Goal: Task Accomplishment & Management: Manage account settings

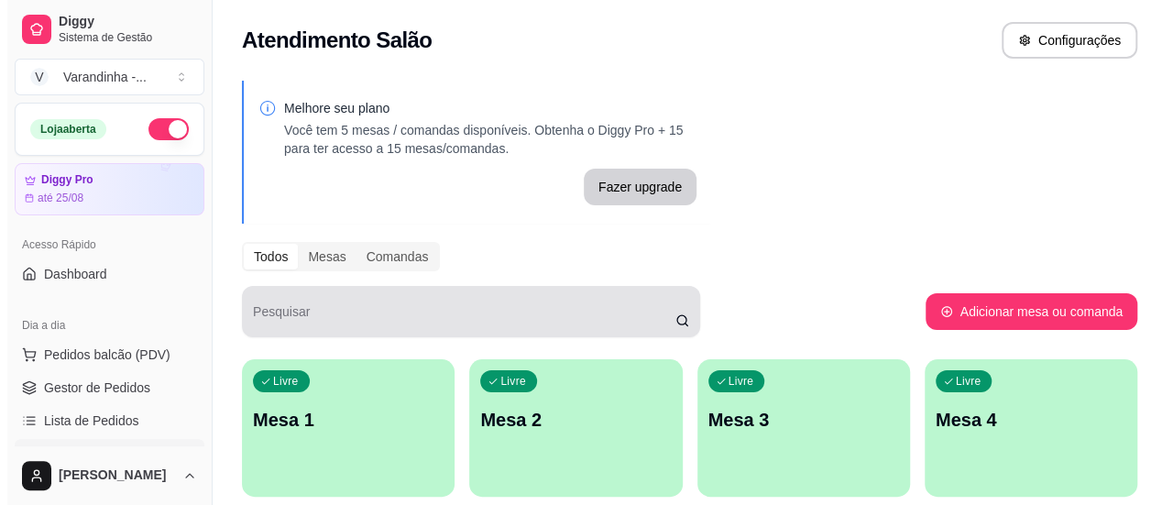
scroll to position [275, 0]
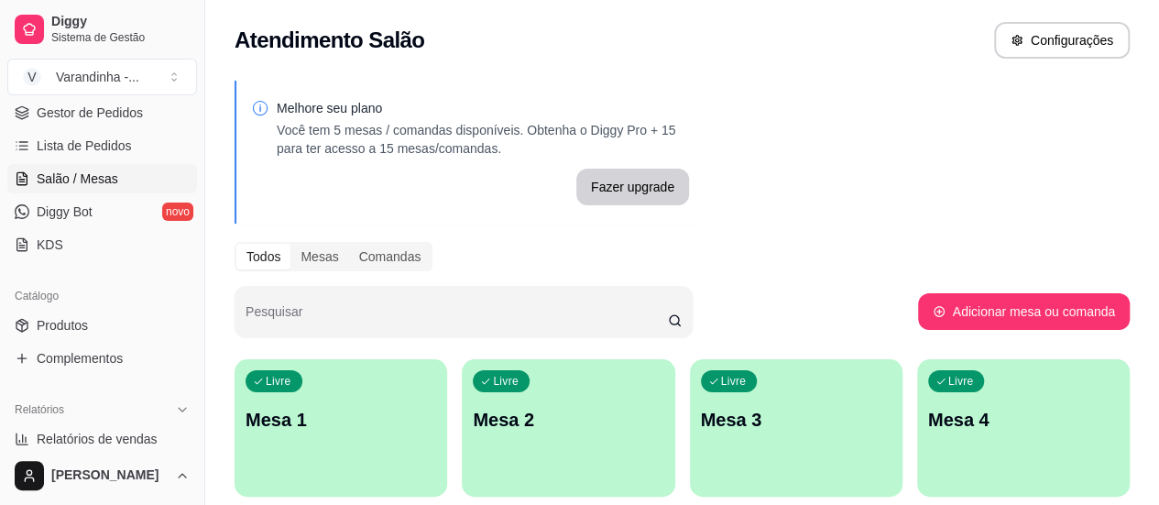
click at [313, 426] on p "Mesa 1" at bounding box center [341, 420] width 191 height 26
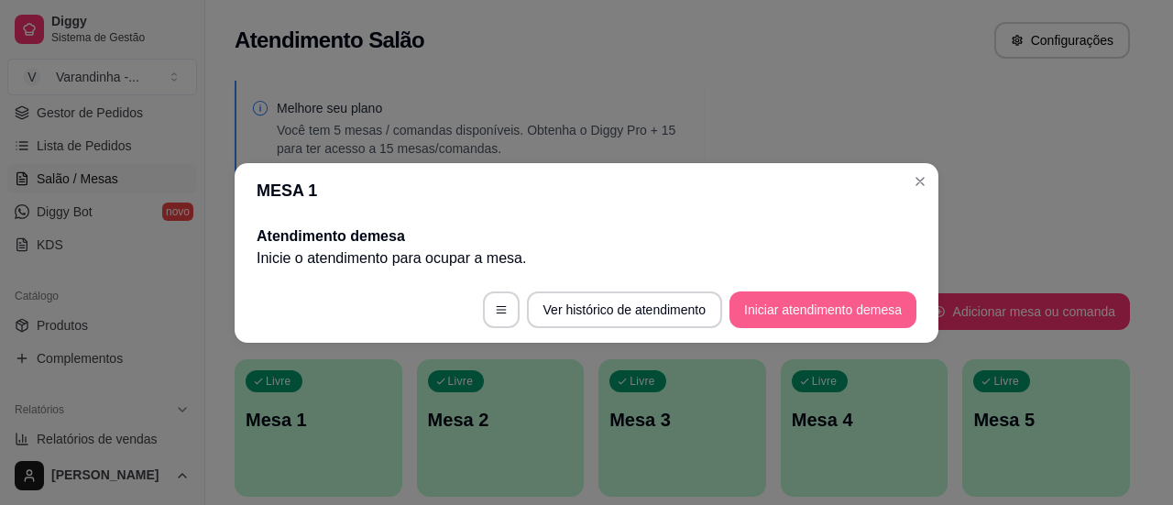
click at [768, 312] on button "Iniciar atendimento de mesa" at bounding box center [822, 309] width 187 height 37
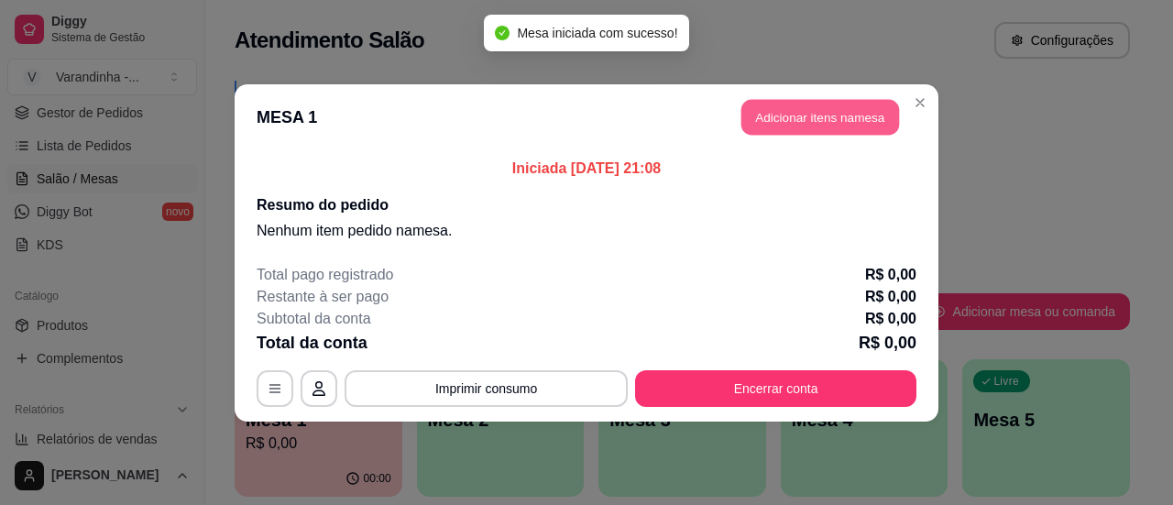
click at [780, 126] on button "Adicionar itens na mesa" at bounding box center [820, 117] width 158 height 36
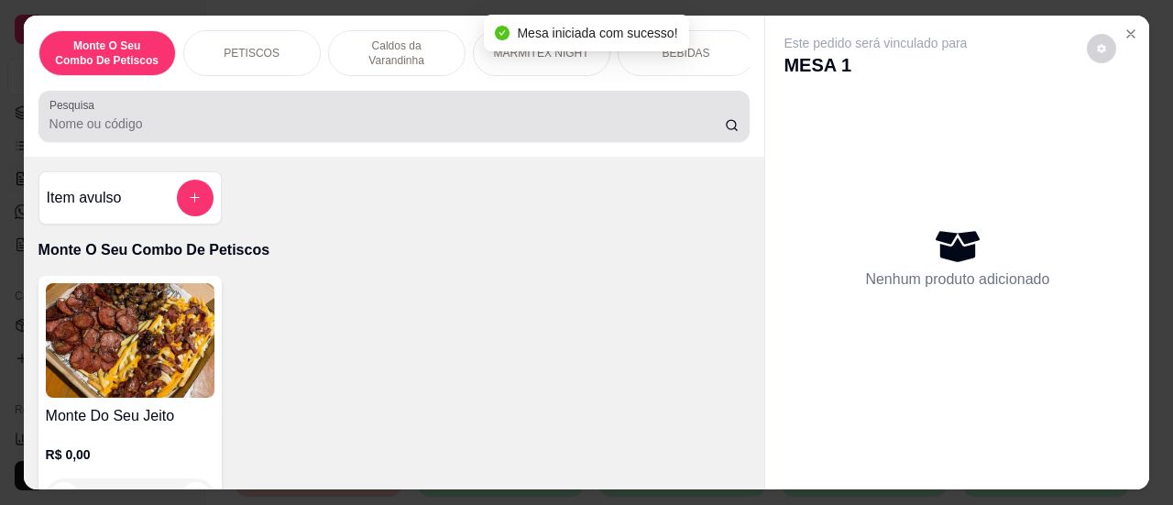
click at [429, 120] on input "Pesquisa" at bounding box center [386, 124] width 675 height 18
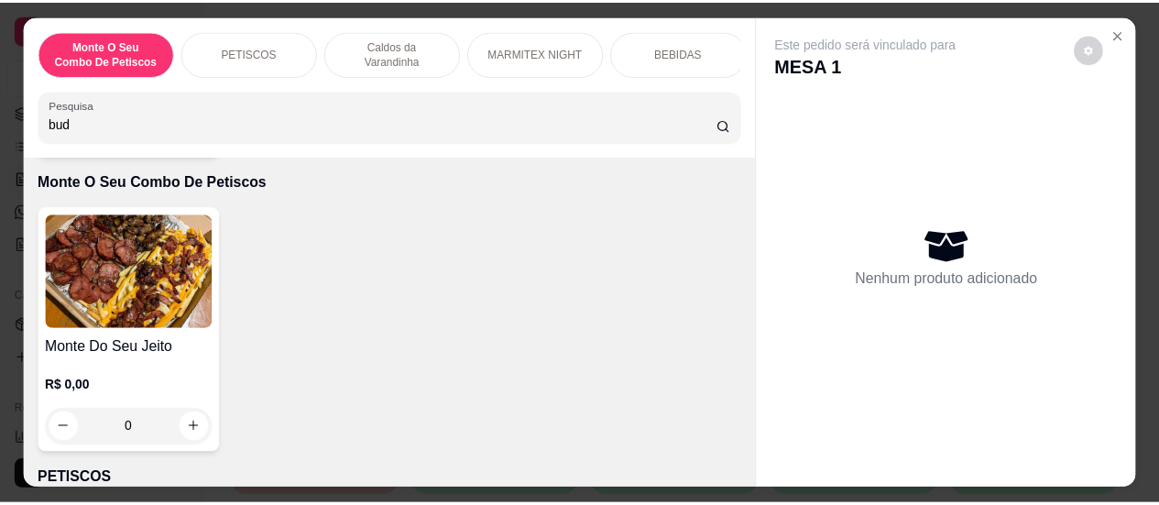
scroll to position [0, 0]
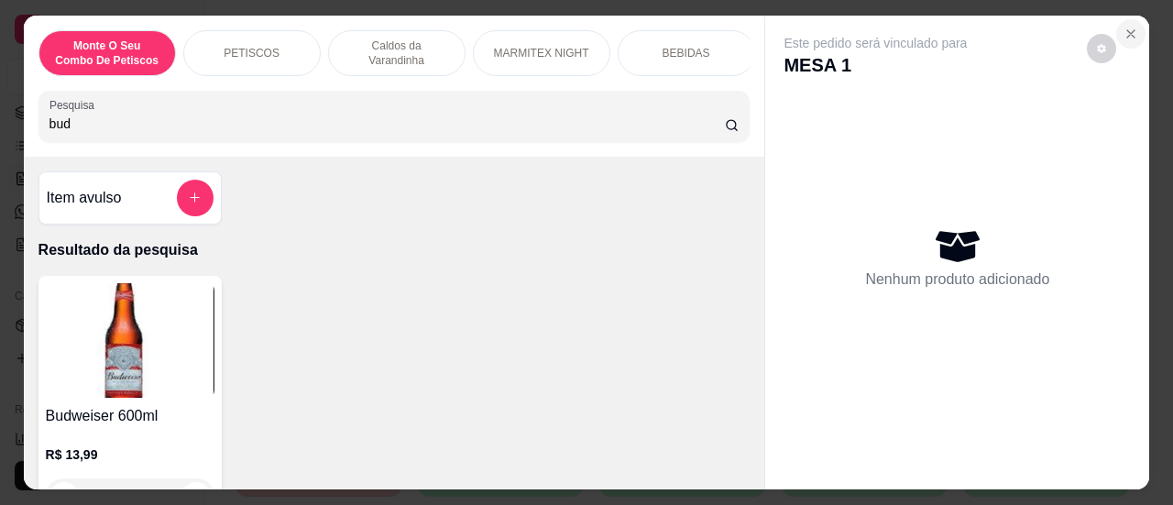
type input "bud"
click at [1123, 27] on icon "Close" at bounding box center [1130, 34] width 15 height 15
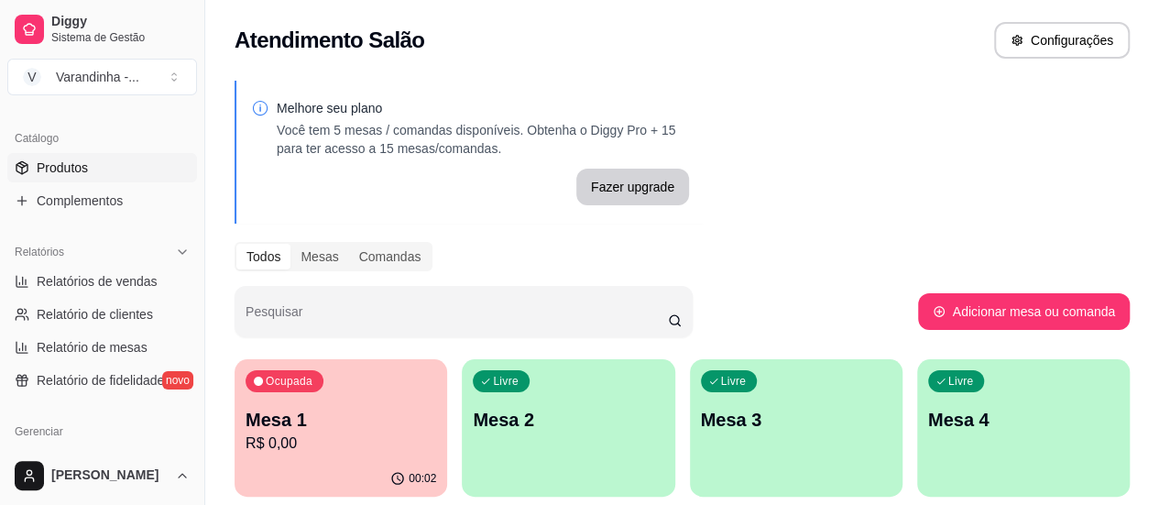
scroll to position [366, 0]
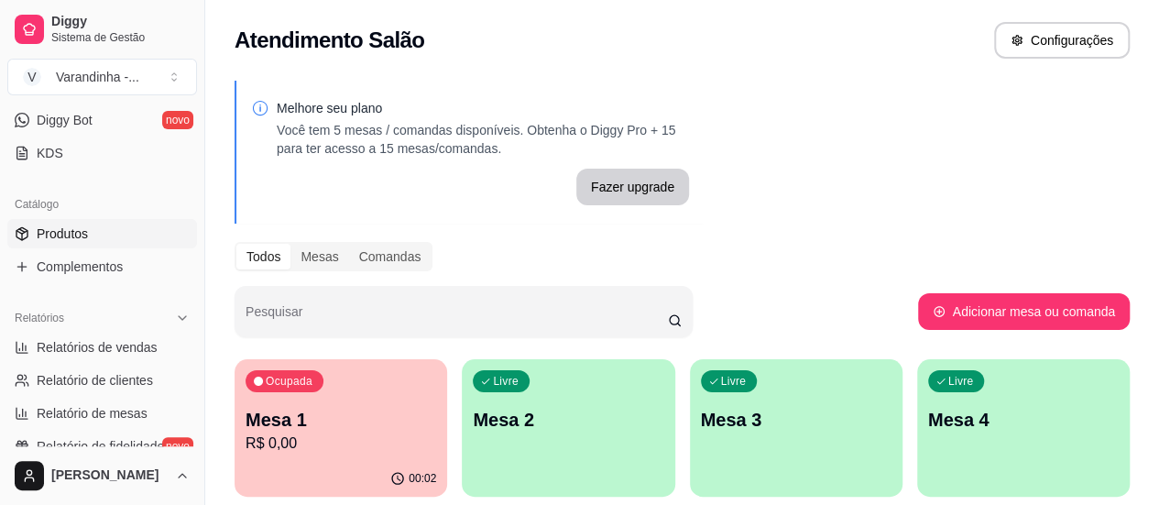
click at [52, 228] on span "Produtos" at bounding box center [62, 233] width 51 height 18
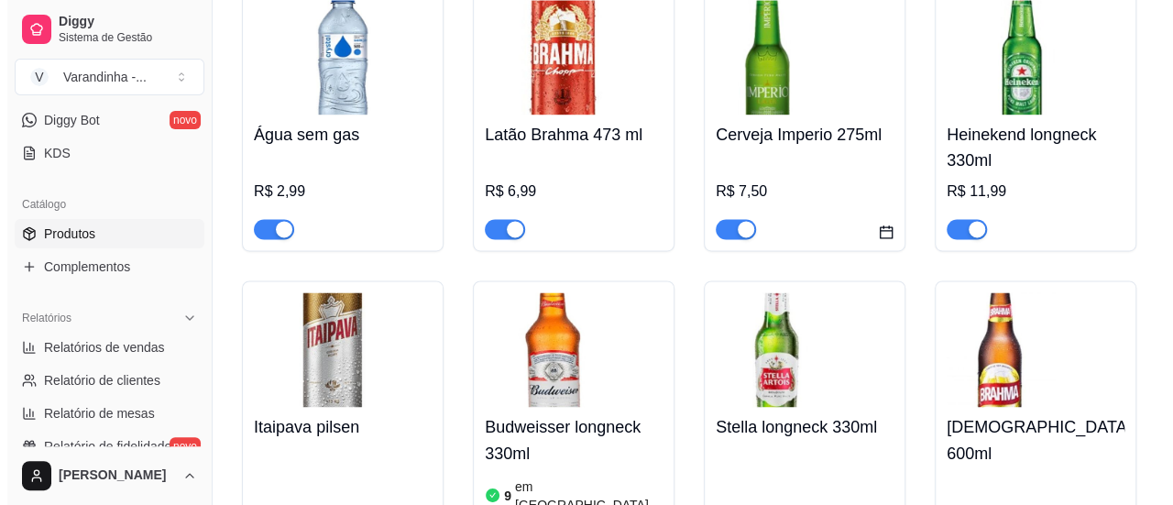
scroll to position [8336, 0]
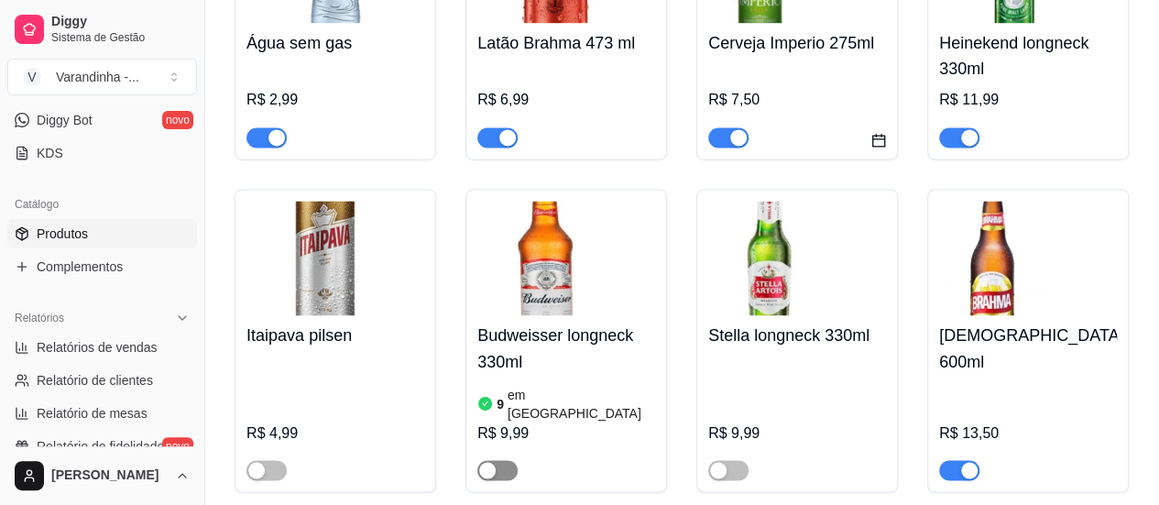
click at [496, 460] on span "button" at bounding box center [497, 470] width 40 height 20
click at [550, 322] on h4 "Budweisser longneck 330ml" at bounding box center [566, 347] width 178 height 51
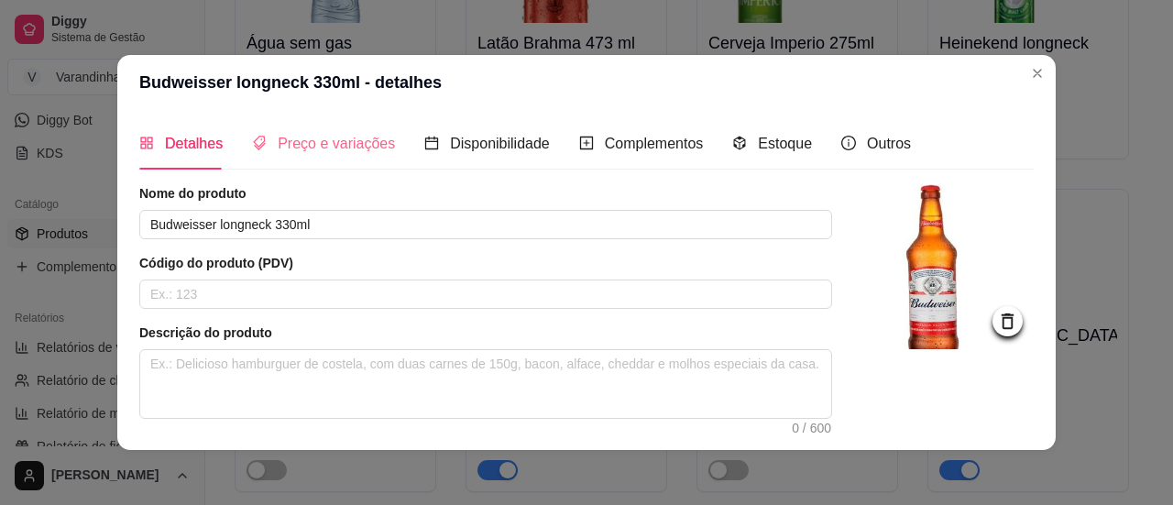
click at [309, 156] on div "Preço e variações" at bounding box center [323, 143] width 143 height 52
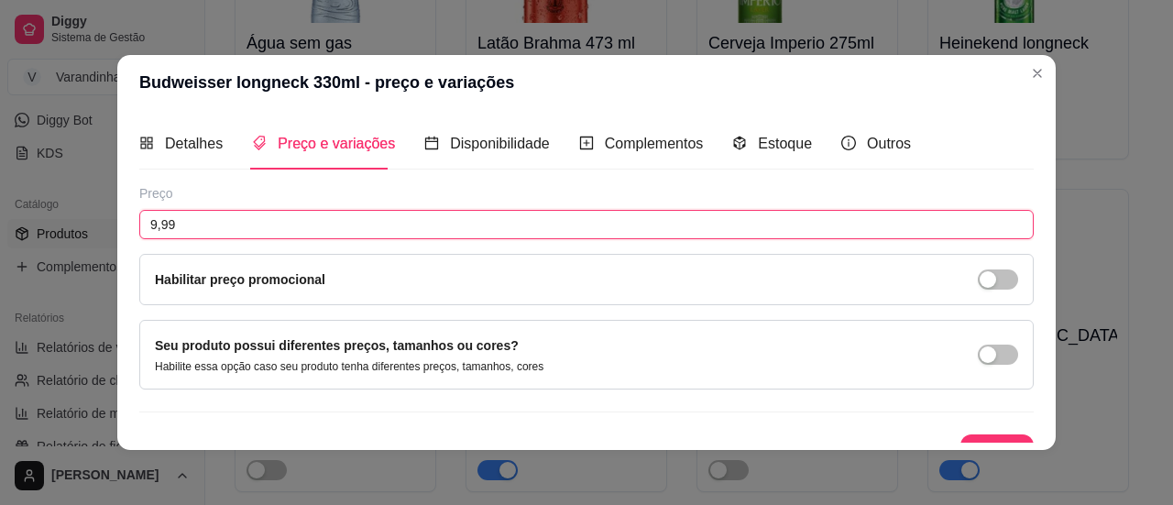
click at [150, 223] on input "9,99" at bounding box center [586, 224] width 894 height 29
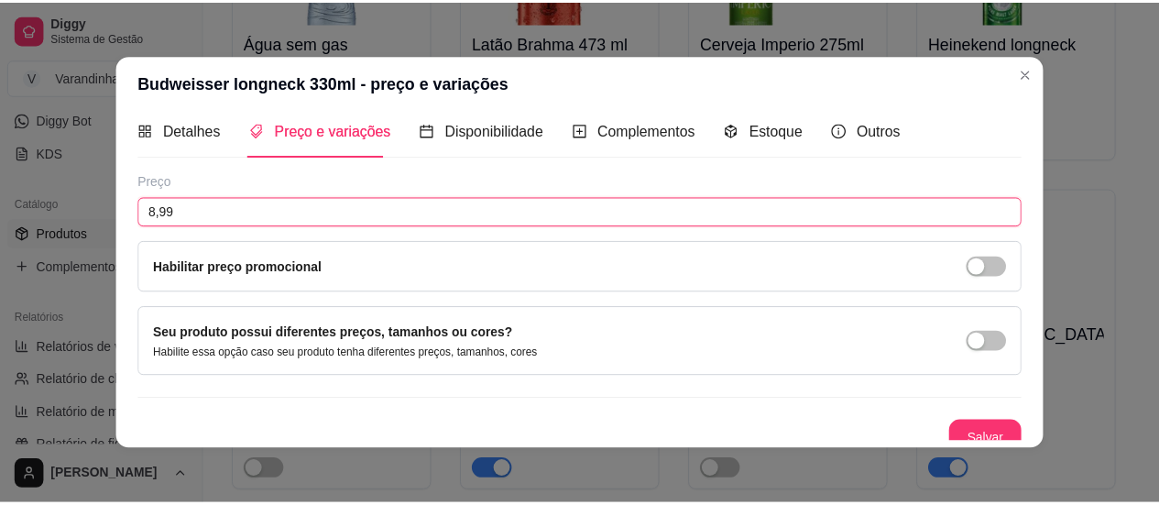
scroll to position [26, 0]
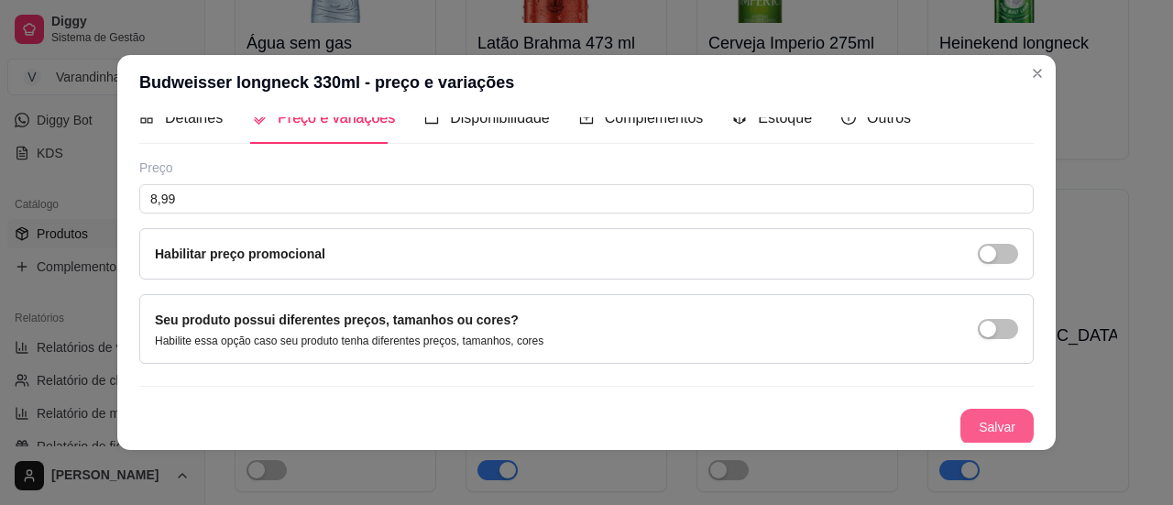
click at [974, 420] on button "Salvar" at bounding box center [996, 427] width 73 height 37
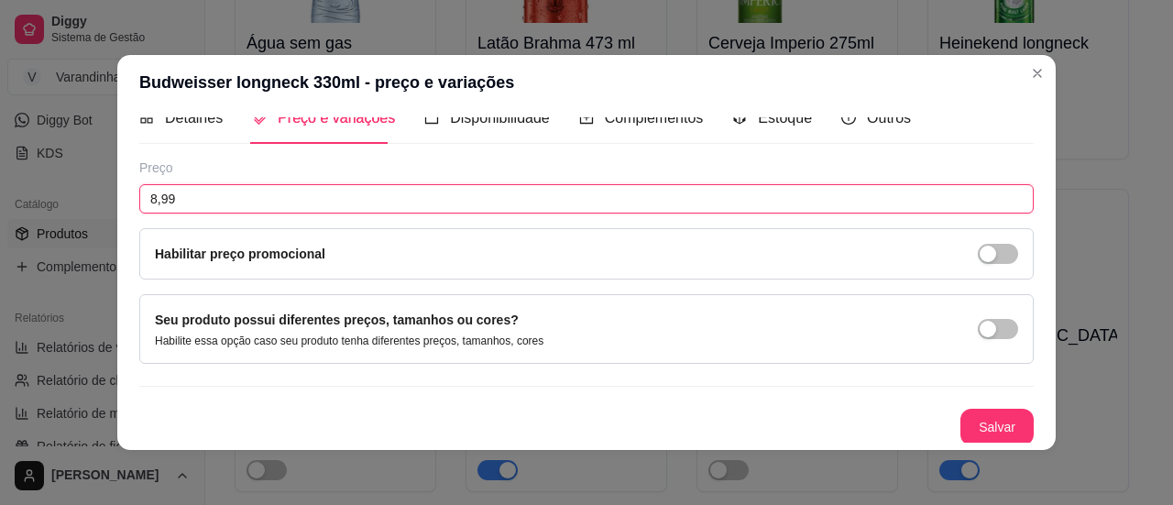
drag, startPoint x: 180, startPoint y: 197, endPoint x: 79, endPoint y: 190, distance: 101.0
click at [79, 190] on div "Budweisser longneck 330ml - preço e variações Detalhes Preço e variações Dispon…" at bounding box center [586, 252] width 1173 height 505
type input "9,80"
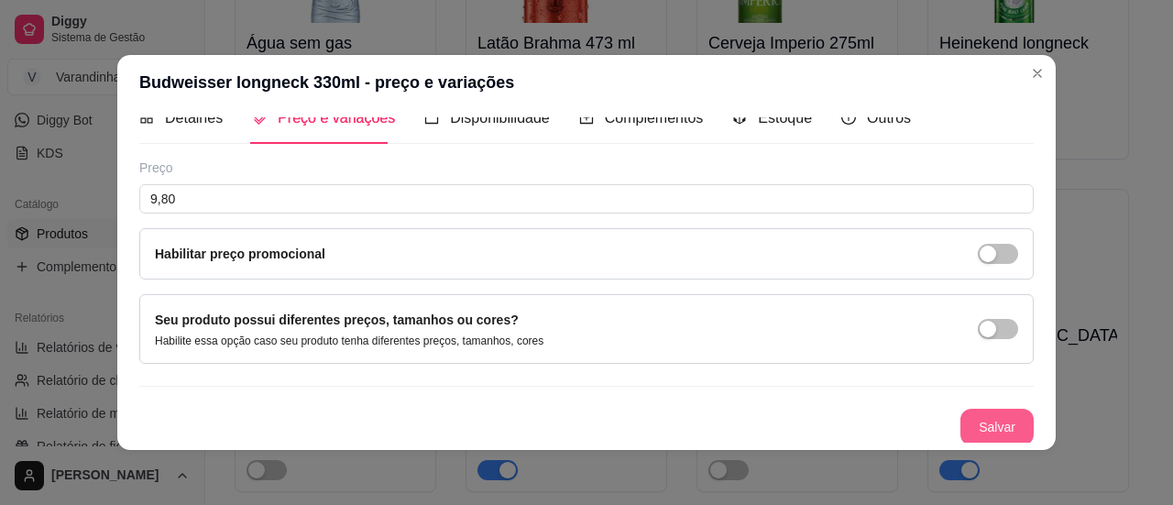
click at [974, 435] on button "Salvar" at bounding box center [996, 427] width 73 height 37
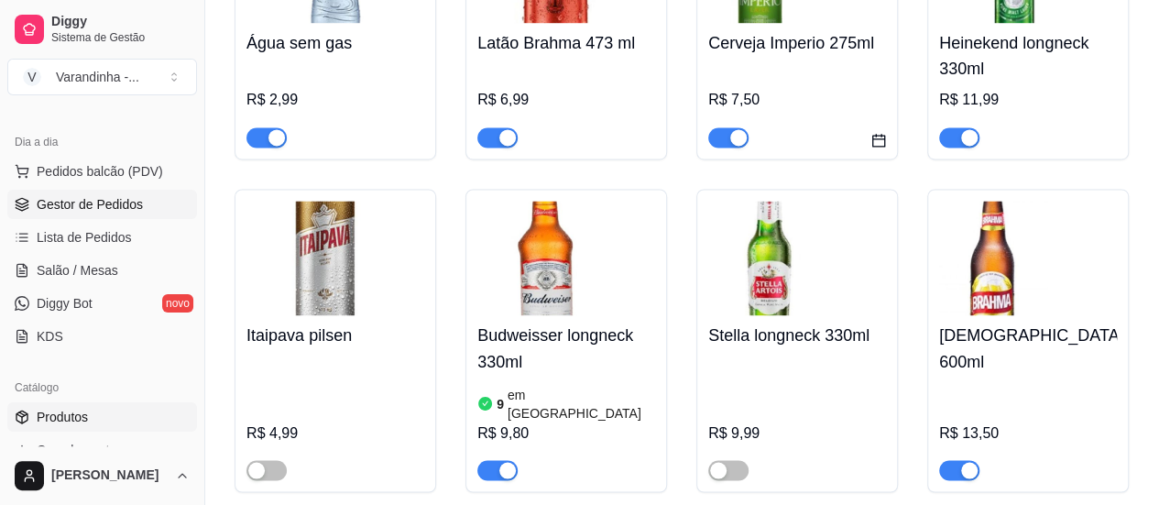
scroll to position [92, 0]
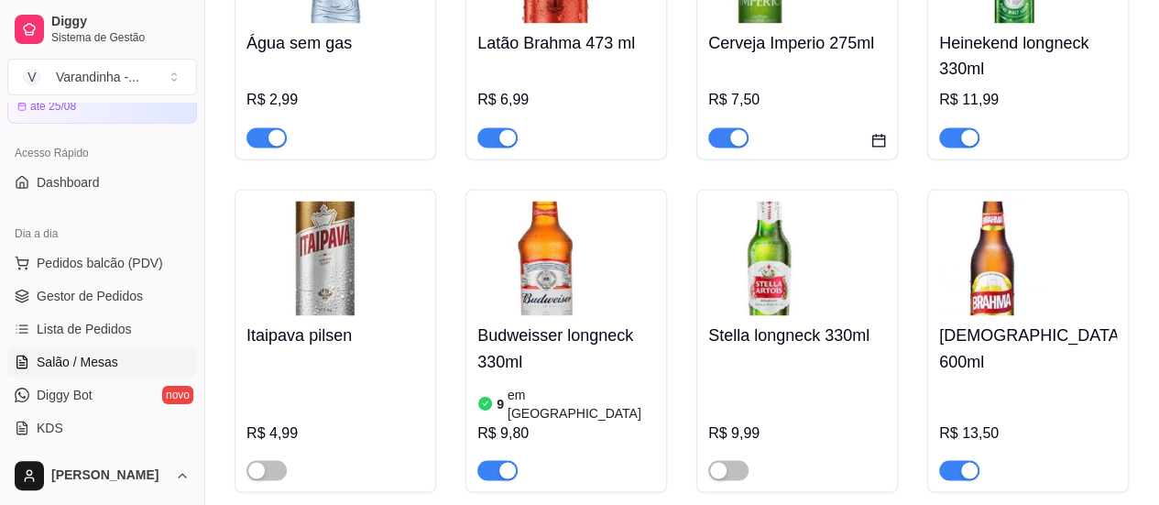
click at [66, 368] on span "Salão / Mesas" at bounding box center [78, 362] width 82 height 18
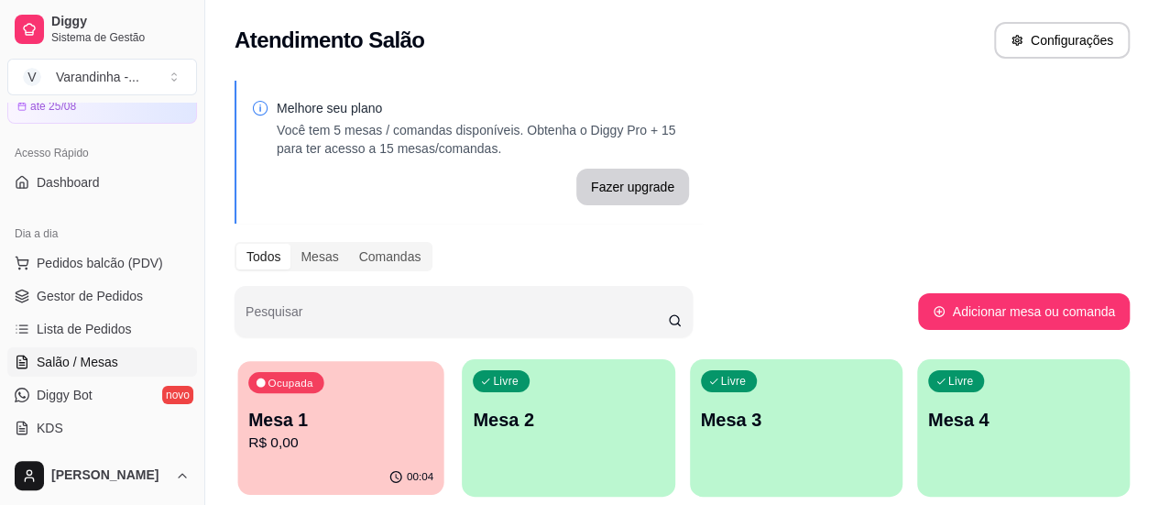
click at [303, 430] on p "Mesa 1" at bounding box center [340, 420] width 185 height 25
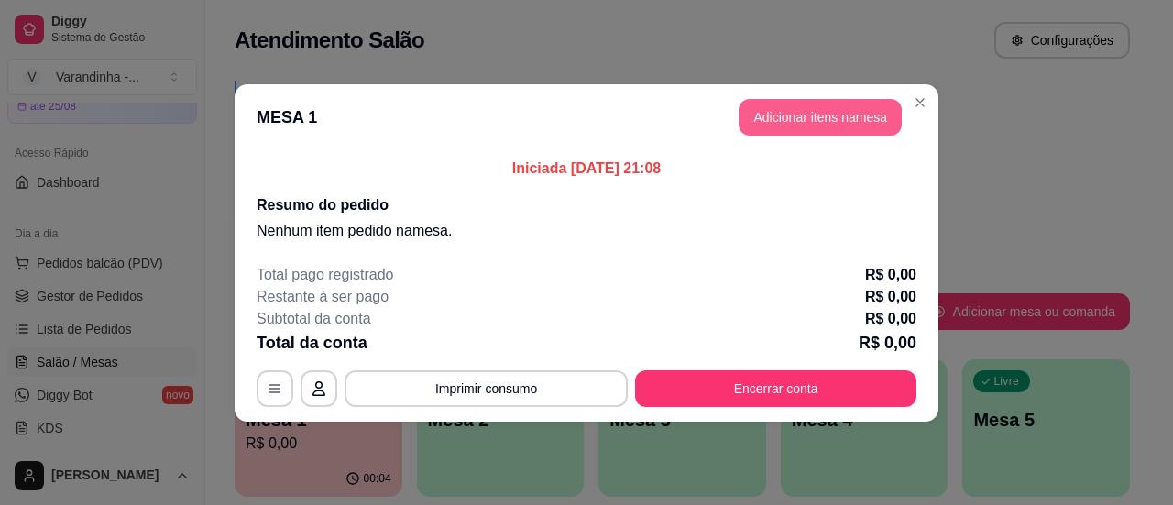
click at [786, 106] on button "Adicionar itens na mesa" at bounding box center [819, 117] width 163 height 37
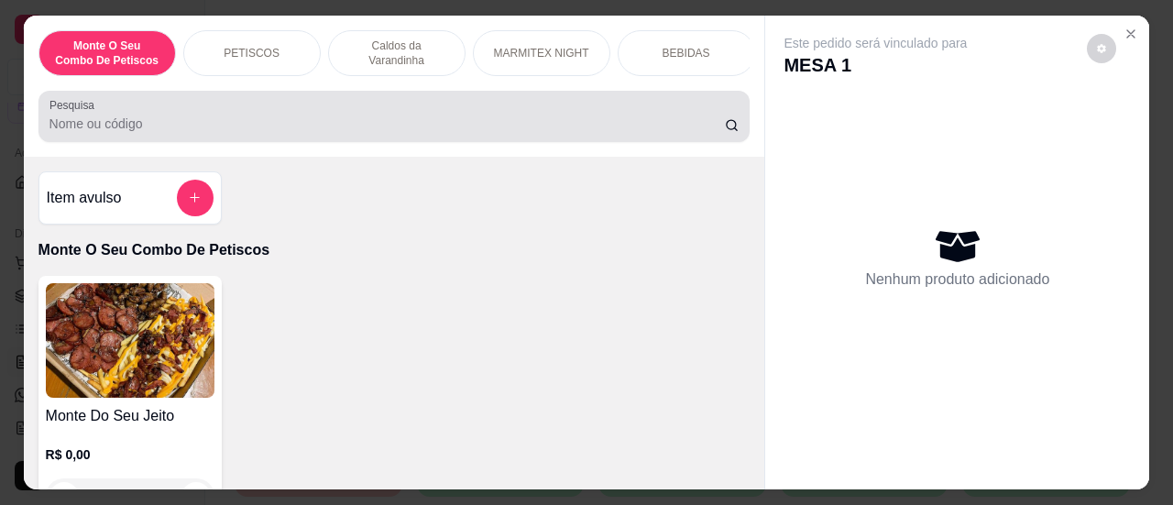
click at [438, 128] on input "Pesquisa" at bounding box center [386, 124] width 675 height 18
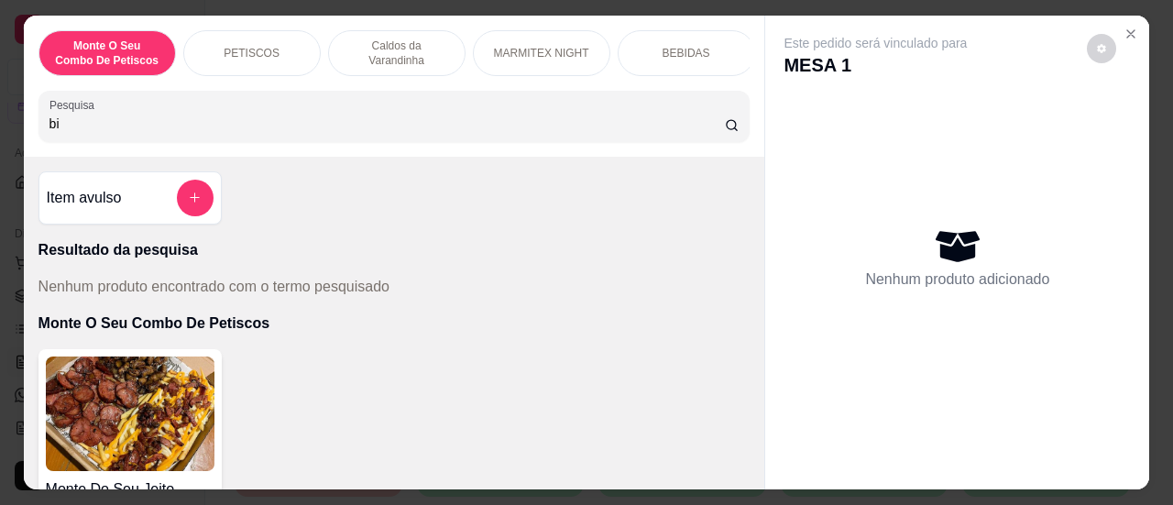
type input "b"
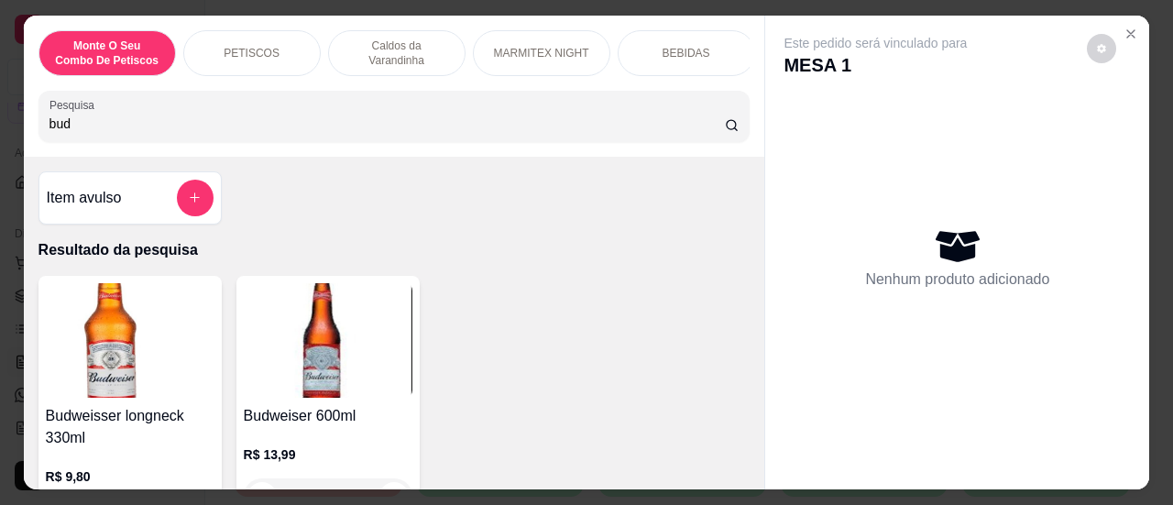
scroll to position [183, 0]
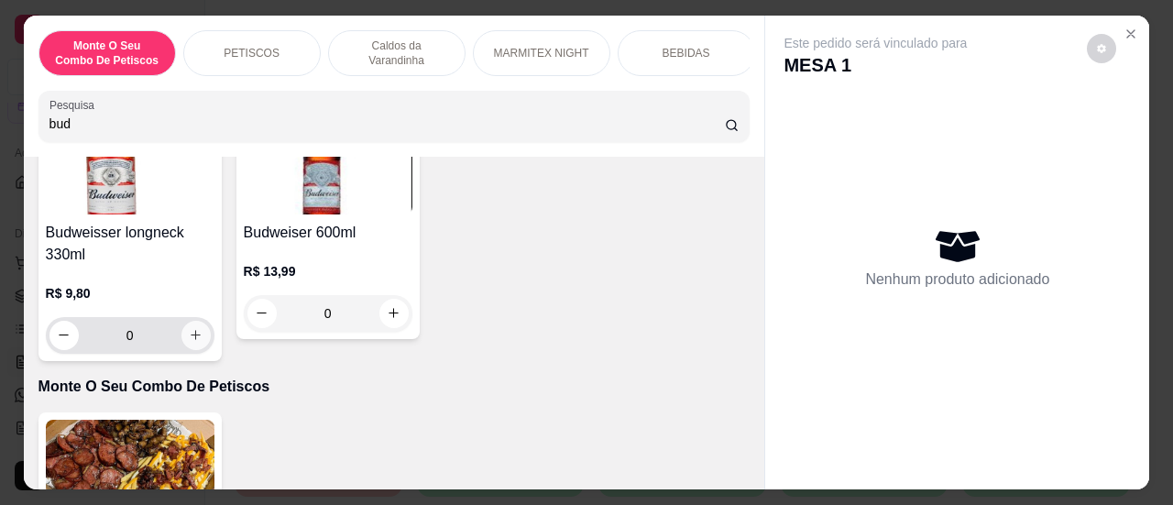
type input "bud"
click at [197, 340] on button "increase-product-quantity" at bounding box center [195, 335] width 28 height 28
type input "1"
click at [197, 340] on button "increase-product-quantity" at bounding box center [195, 335] width 28 height 28
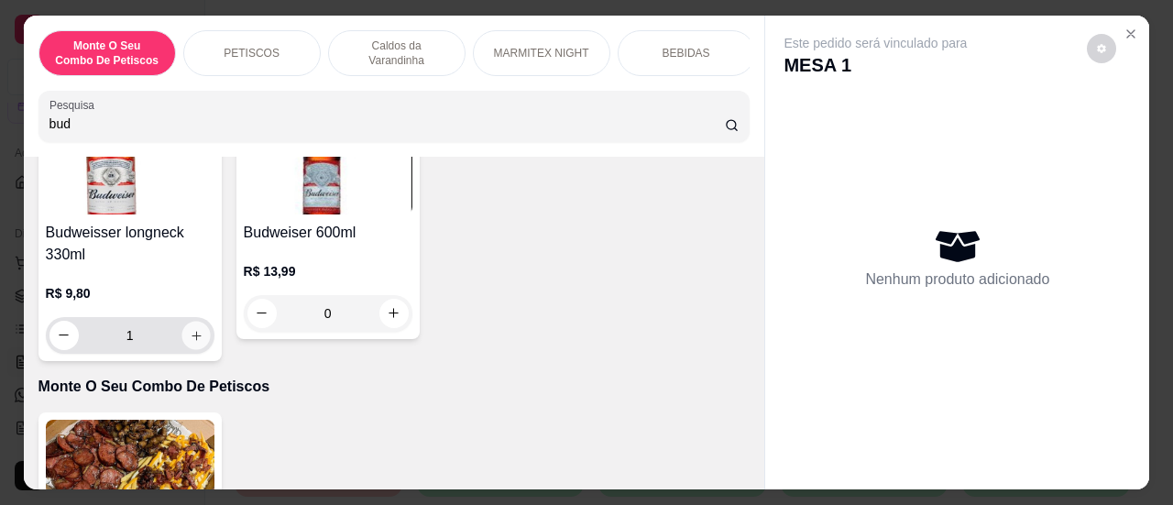
type input "2"
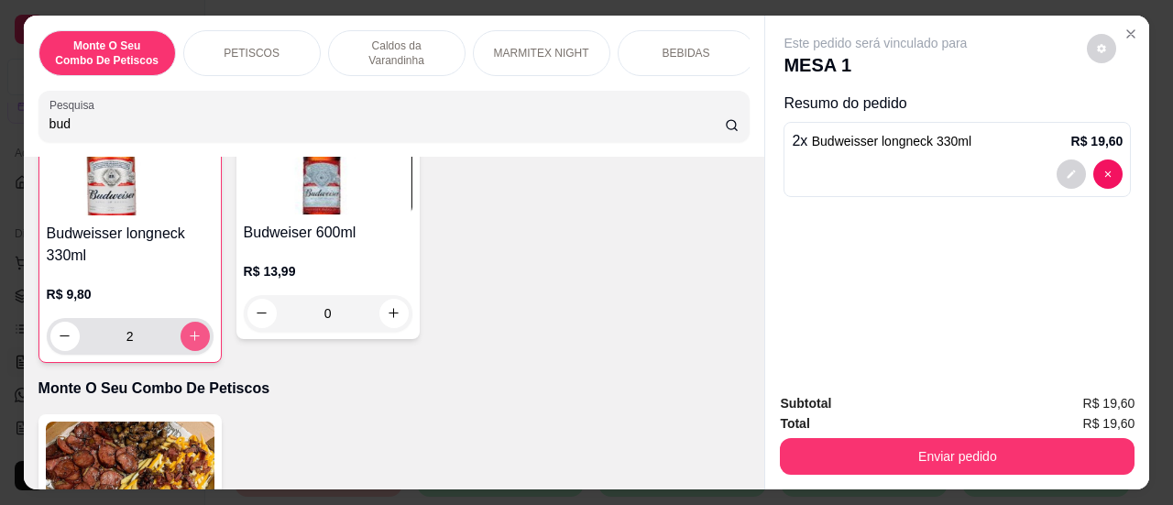
click at [197, 340] on button "increase-product-quantity" at bounding box center [194, 336] width 29 height 29
type input "3"
click at [197, 340] on button "increase-product-quantity" at bounding box center [194, 336] width 29 height 29
type input "4"
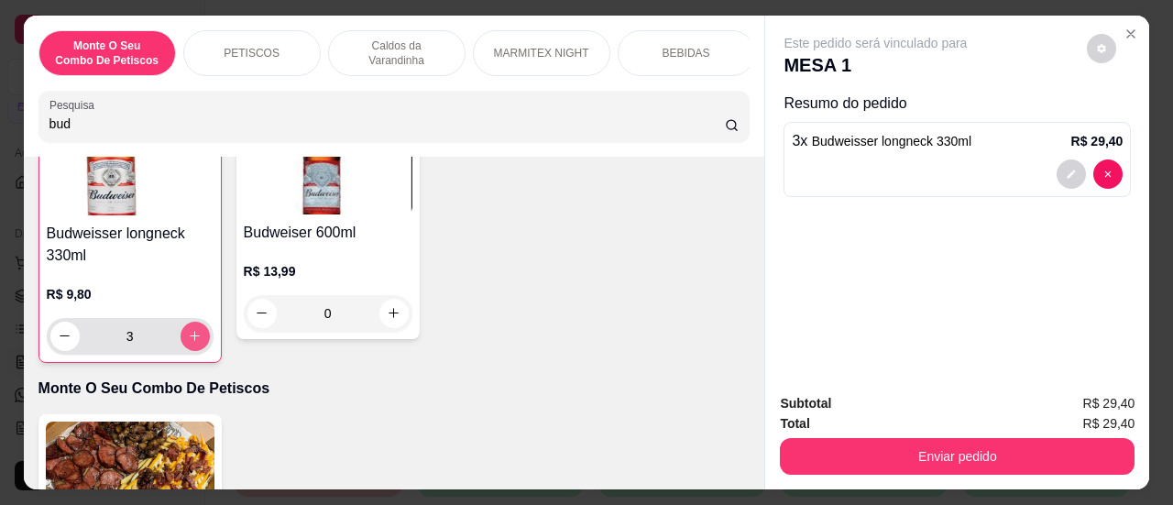
type input "4"
click at [197, 340] on button "increase-product-quantity" at bounding box center [194, 336] width 28 height 28
type input "5"
click at [197, 340] on button "increase-product-quantity" at bounding box center [194, 336] width 29 height 29
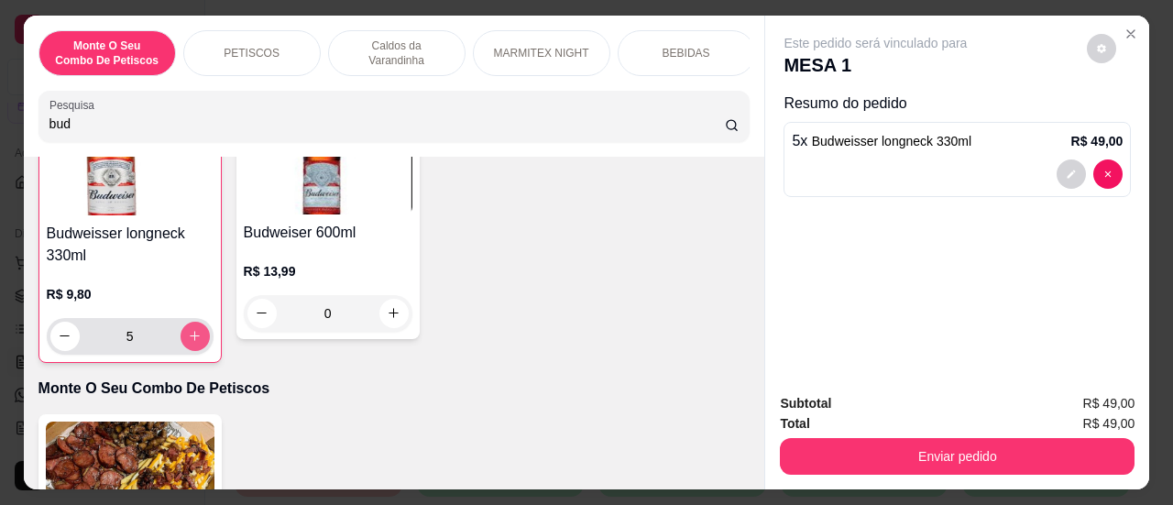
type input "6"
drag, startPoint x: 358, startPoint y: 122, endPoint x: 20, endPoint y: 119, distance: 338.0
click at [24, 119] on div "Monte O Seu Combo De Petiscos PETISCOS Caldos da Varandinha MARMITEX NIGHT BEBI…" at bounding box center [394, 86] width 741 height 141
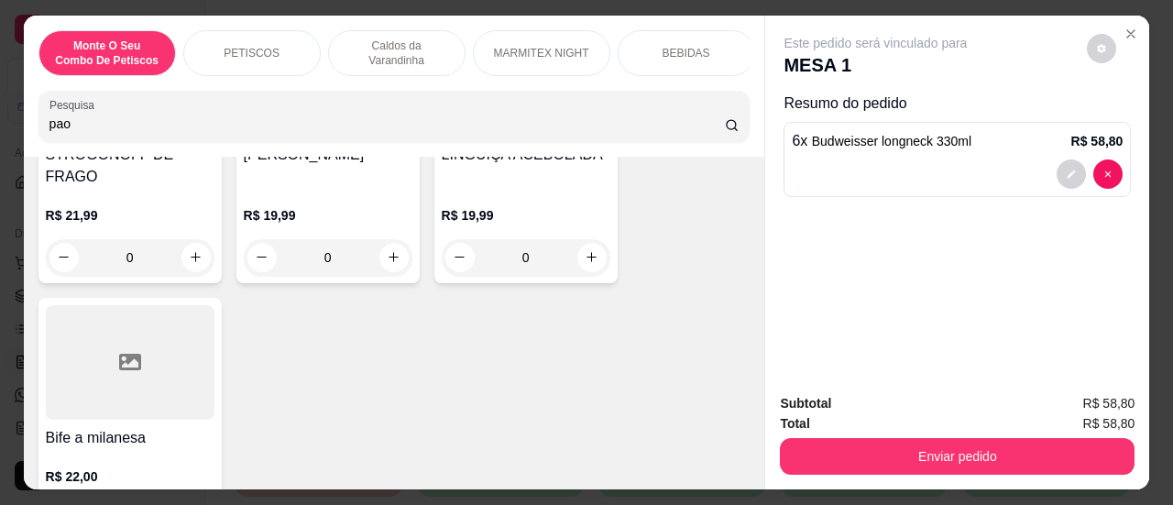
scroll to position [2565, 0]
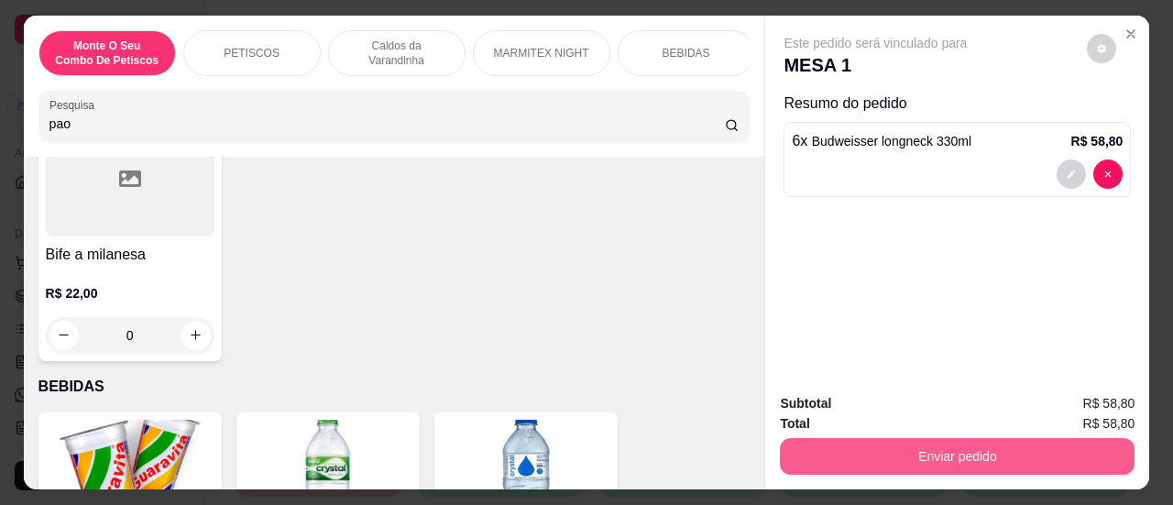
type input "pao"
click at [970, 453] on button "Enviar pedido" at bounding box center [957, 457] width 344 height 36
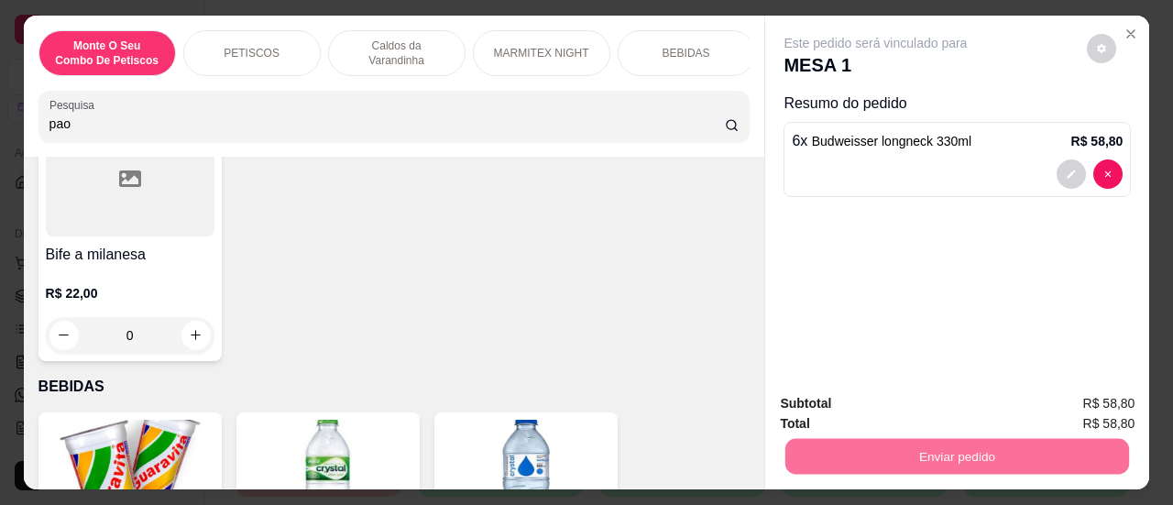
click at [1074, 408] on button "Sim, quero registrar" at bounding box center [1070, 404] width 136 height 35
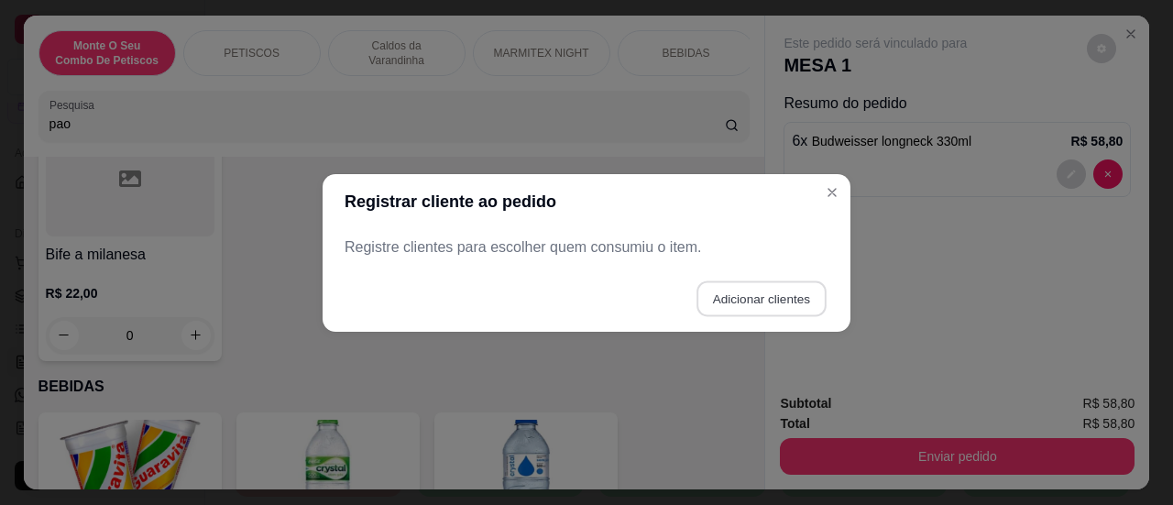
click at [797, 297] on button "Adicionar clientes" at bounding box center [760, 298] width 129 height 36
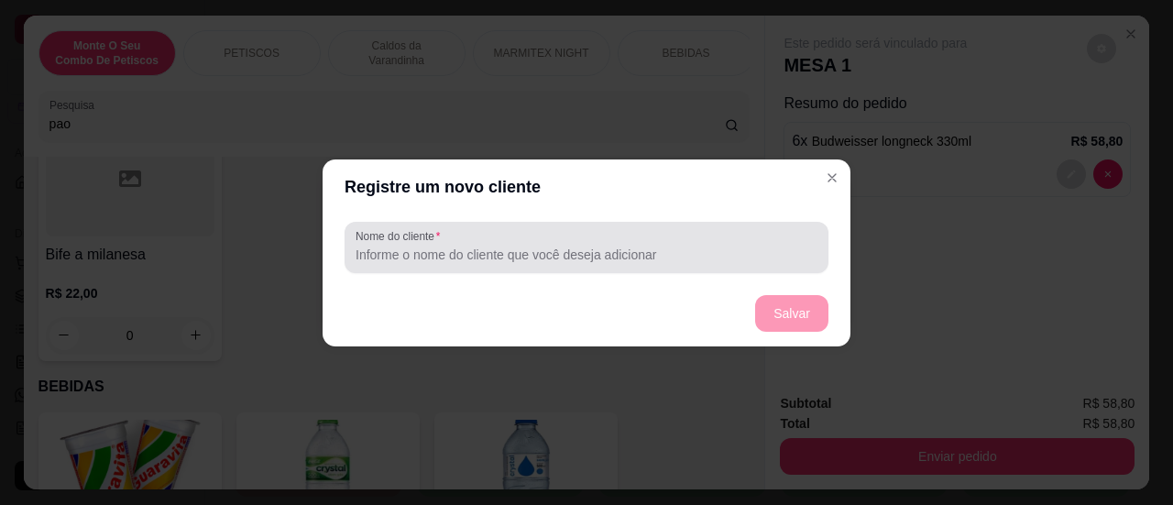
click at [790, 261] on input "Nome do cliente" at bounding box center [586, 255] width 462 height 18
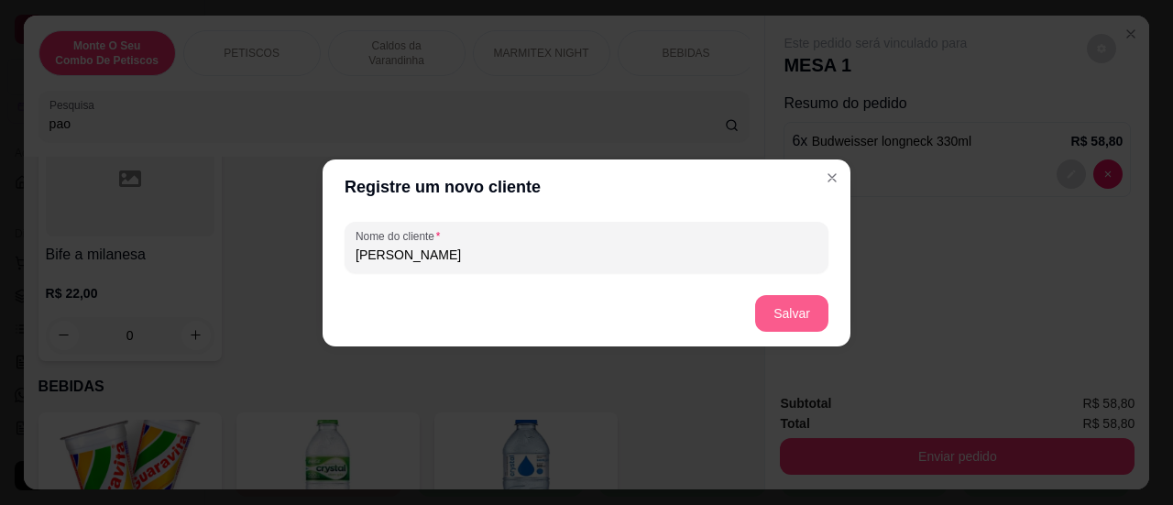
type input "[PERSON_NAME]"
click at [811, 299] on button "Salvar" at bounding box center [791, 313] width 73 height 37
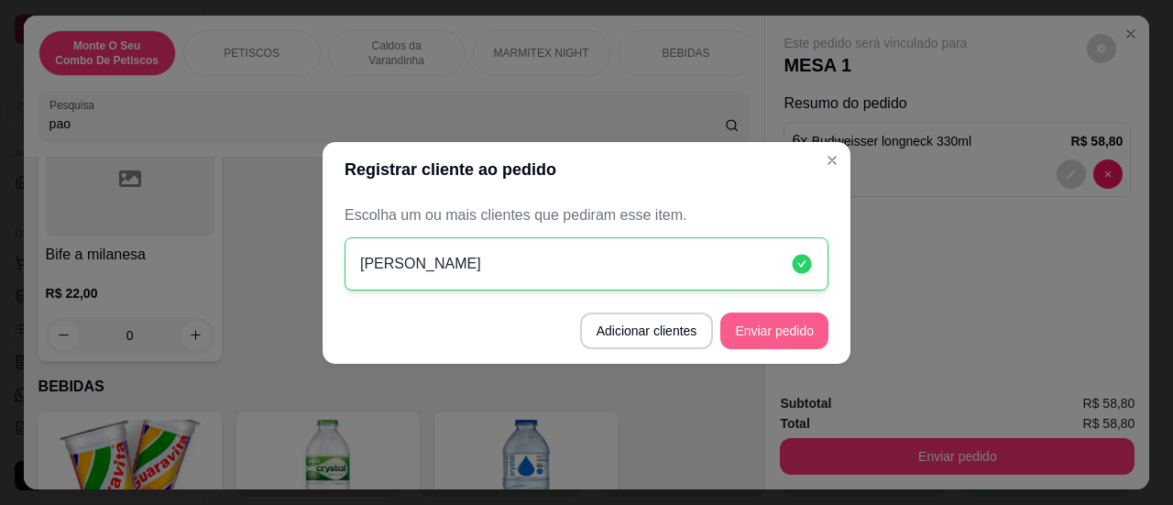
click at [791, 340] on button "Enviar pedido" at bounding box center [774, 330] width 108 height 37
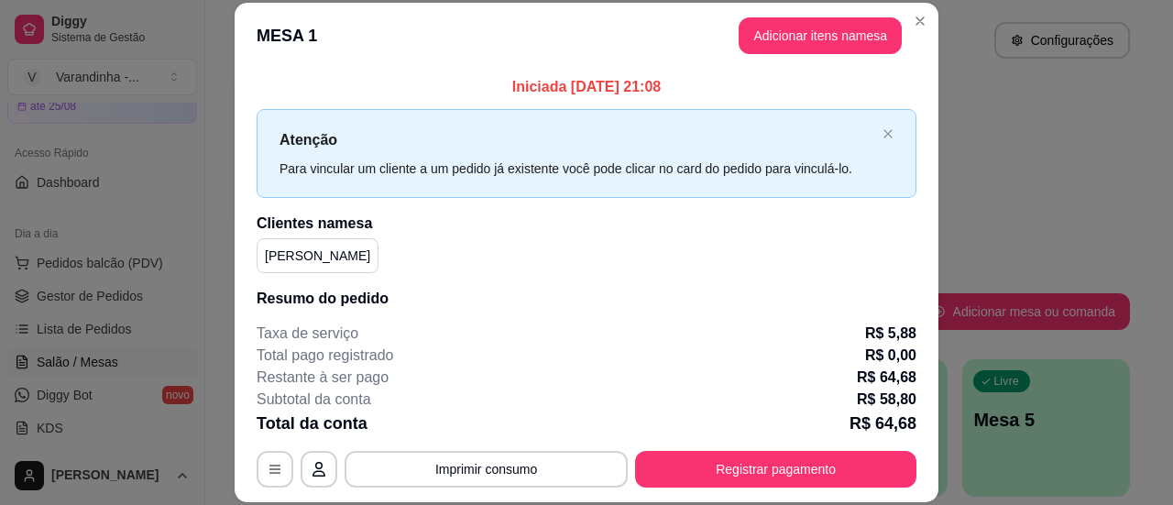
scroll to position [100, 0]
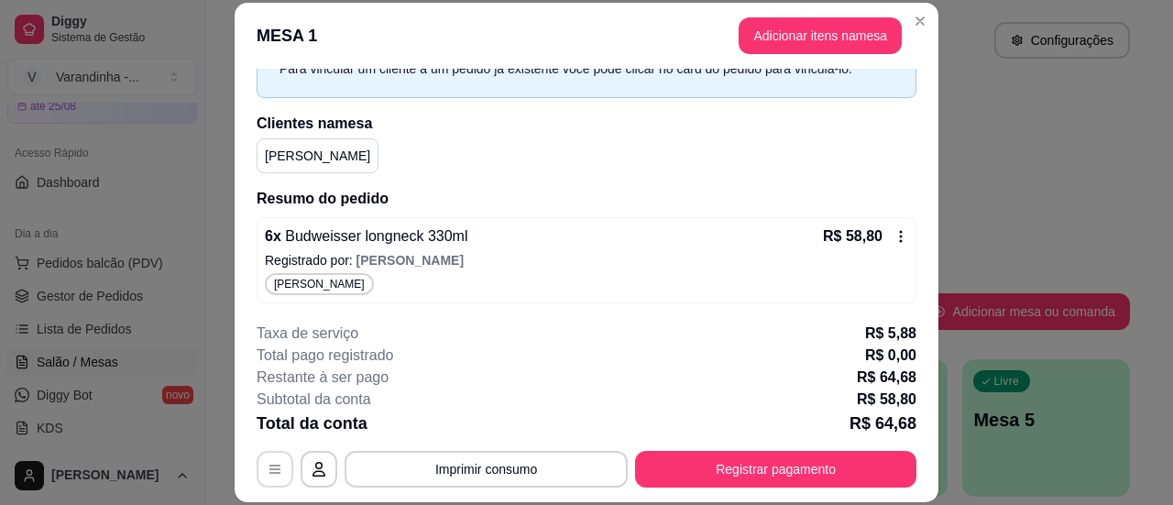
click at [276, 470] on button "button" at bounding box center [274, 469] width 37 height 37
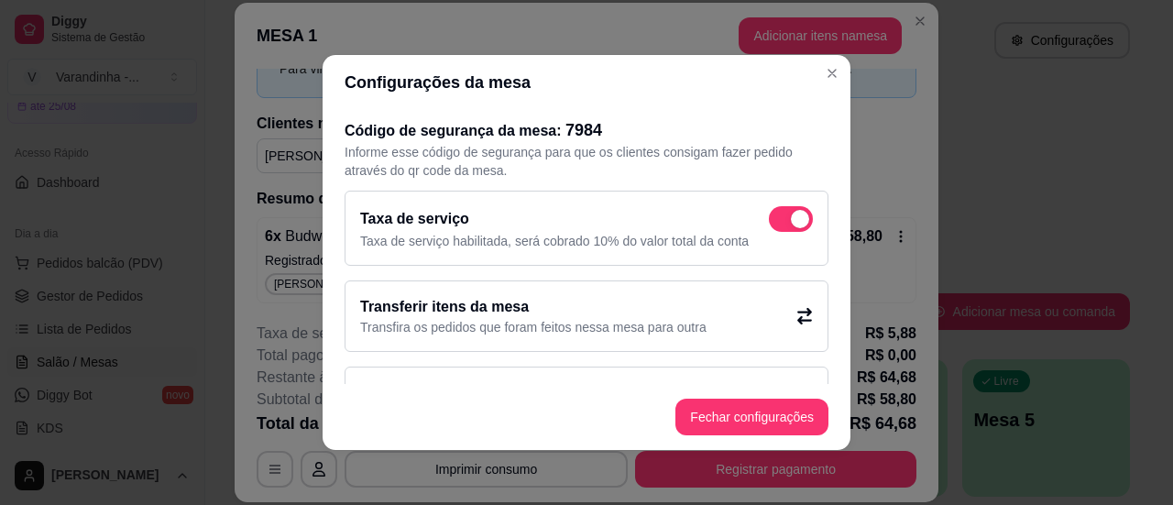
click at [791, 213] on span at bounding box center [800, 219] width 18 height 18
click at [775, 223] on input "checkbox" at bounding box center [774, 229] width 12 height 12
checkbox input "true"
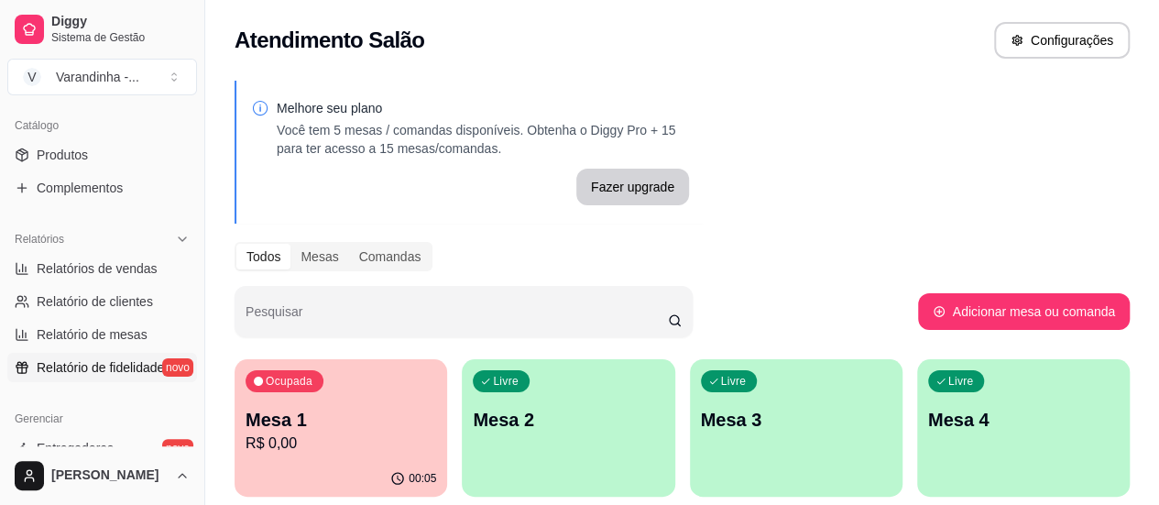
scroll to position [262, 0]
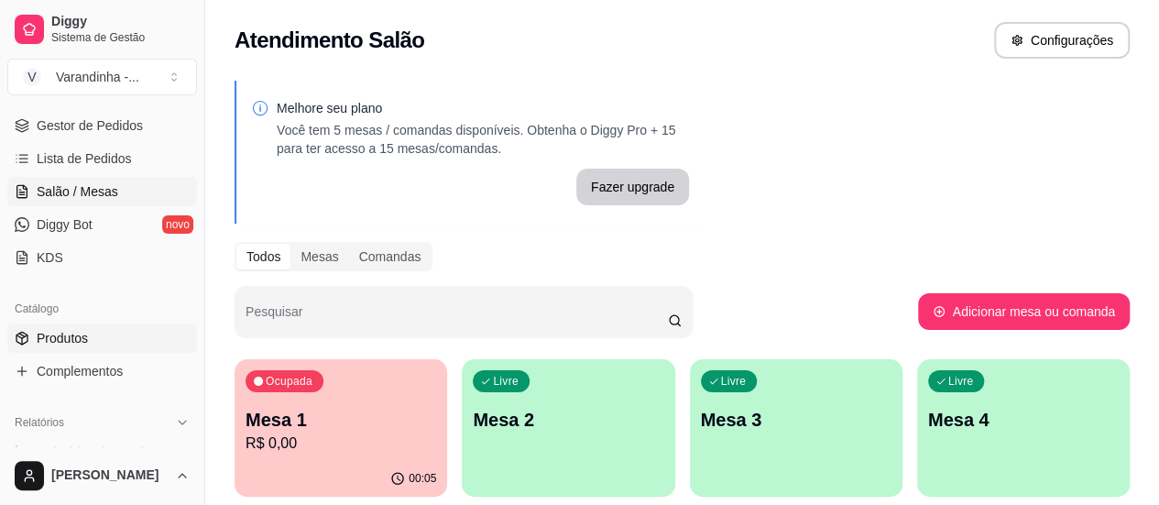
click at [78, 337] on span "Produtos" at bounding box center [62, 338] width 51 height 18
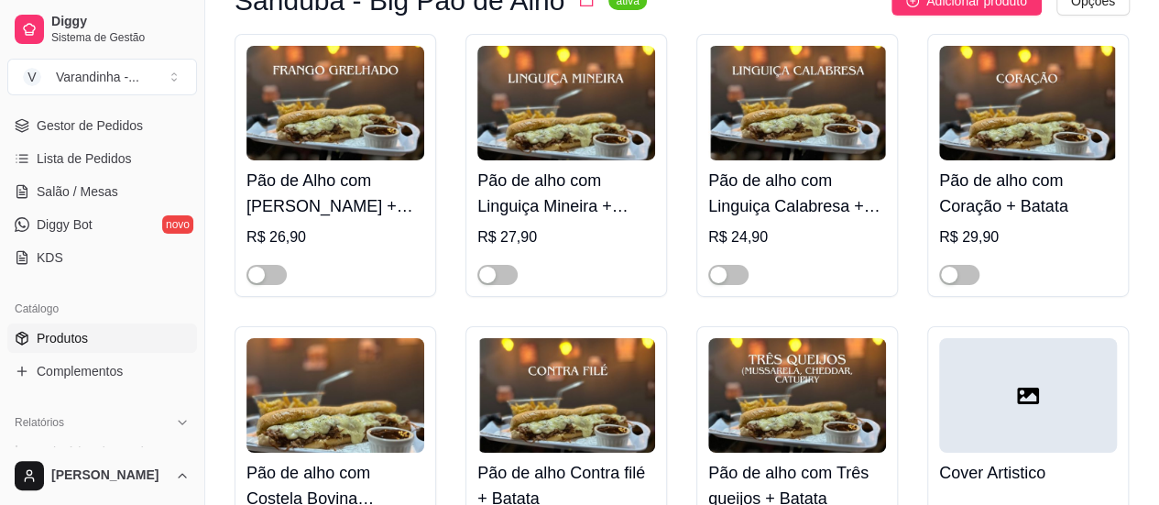
scroll to position [3115, 0]
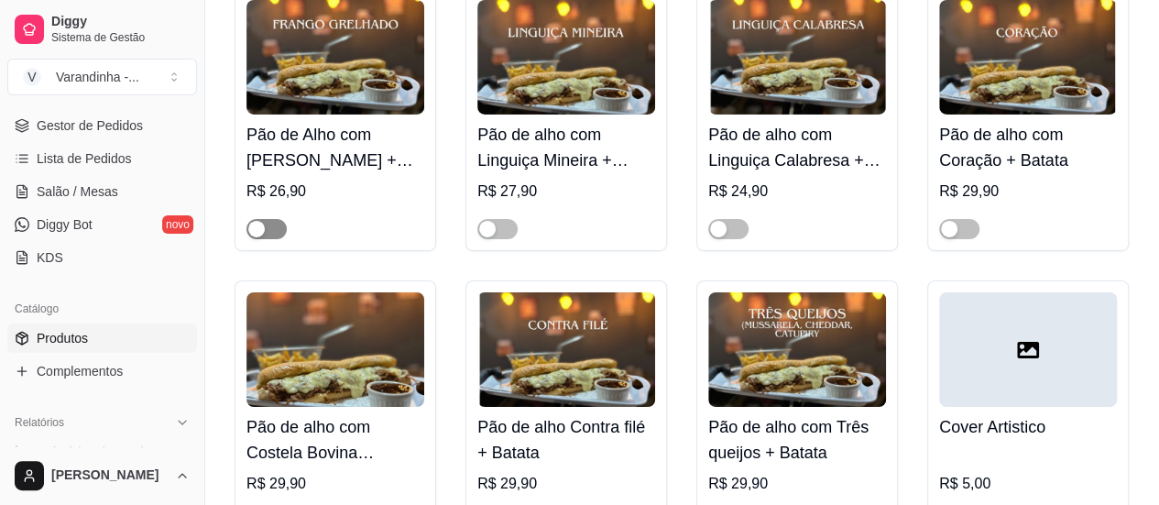
click at [262, 235] on div "button" at bounding box center [256, 229] width 16 height 16
click at [500, 228] on span "button" at bounding box center [497, 229] width 40 height 20
click at [738, 239] on span "button" at bounding box center [728, 229] width 40 height 20
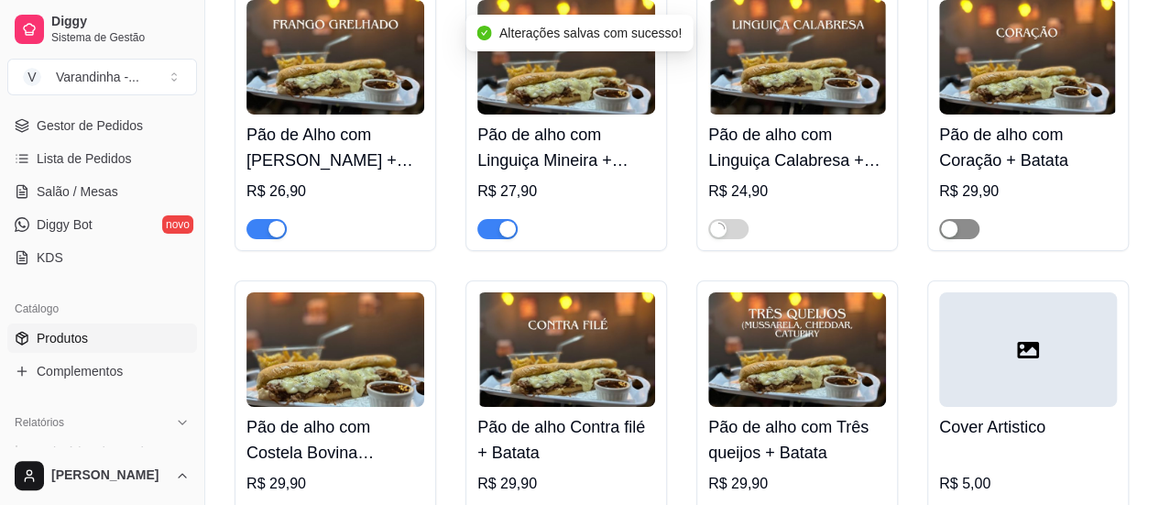
click at [971, 239] on span "button" at bounding box center [959, 229] width 40 height 20
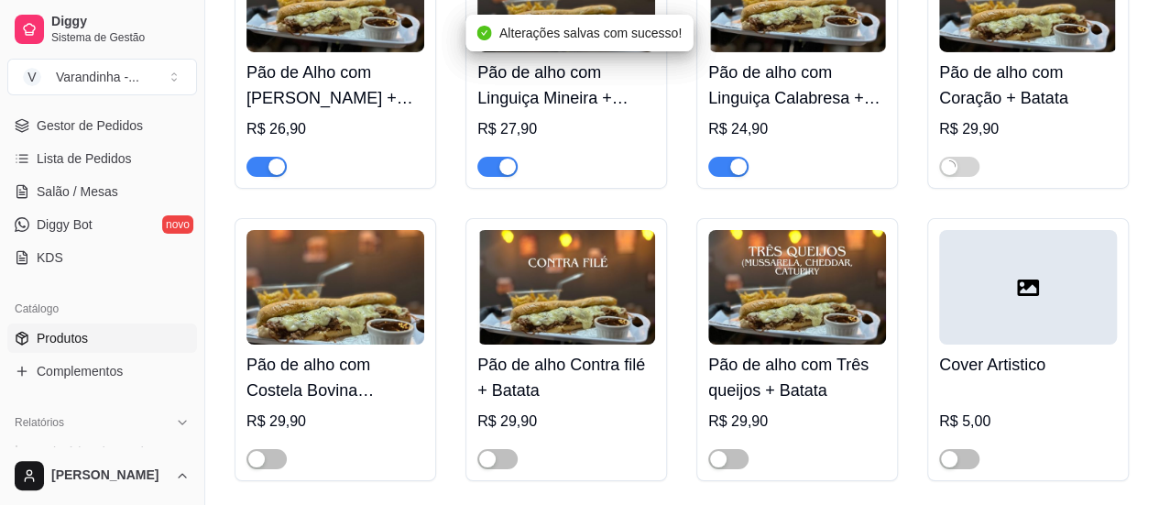
scroll to position [3206, 0]
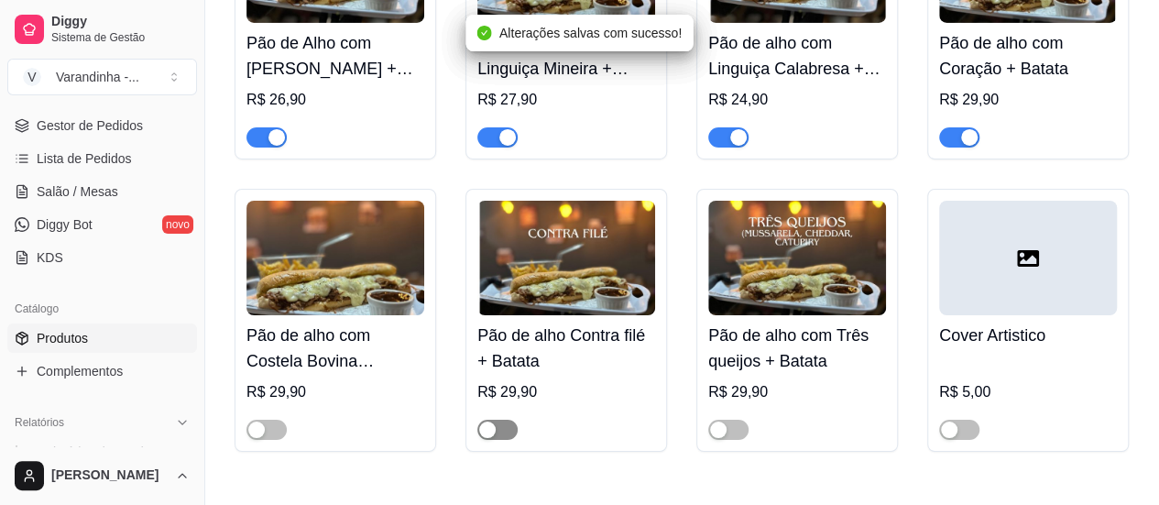
click at [507, 437] on span "button" at bounding box center [497, 430] width 40 height 20
click at [742, 433] on span "button" at bounding box center [728, 430] width 40 height 20
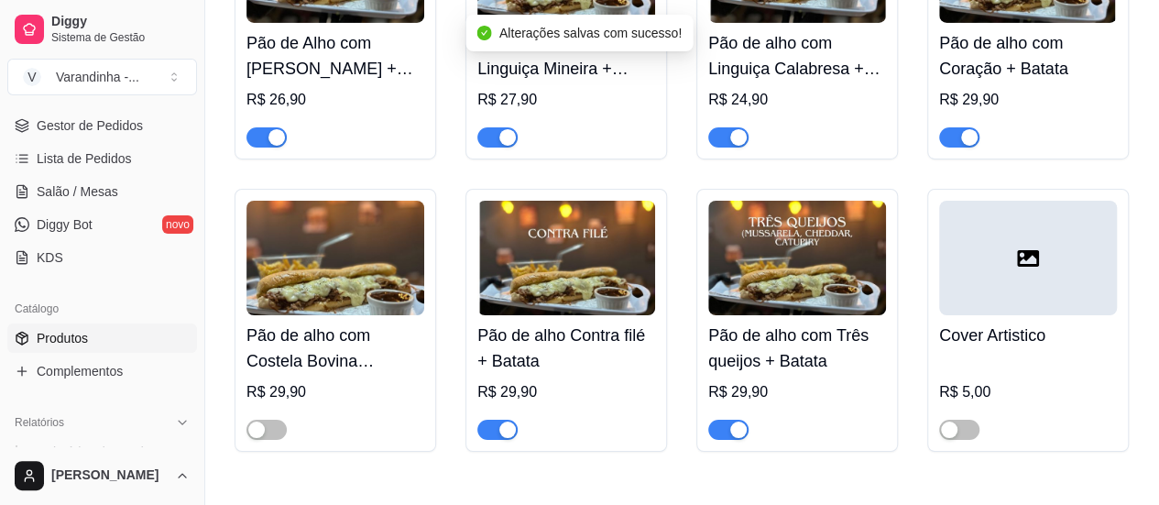
scroll to position [170, 0]
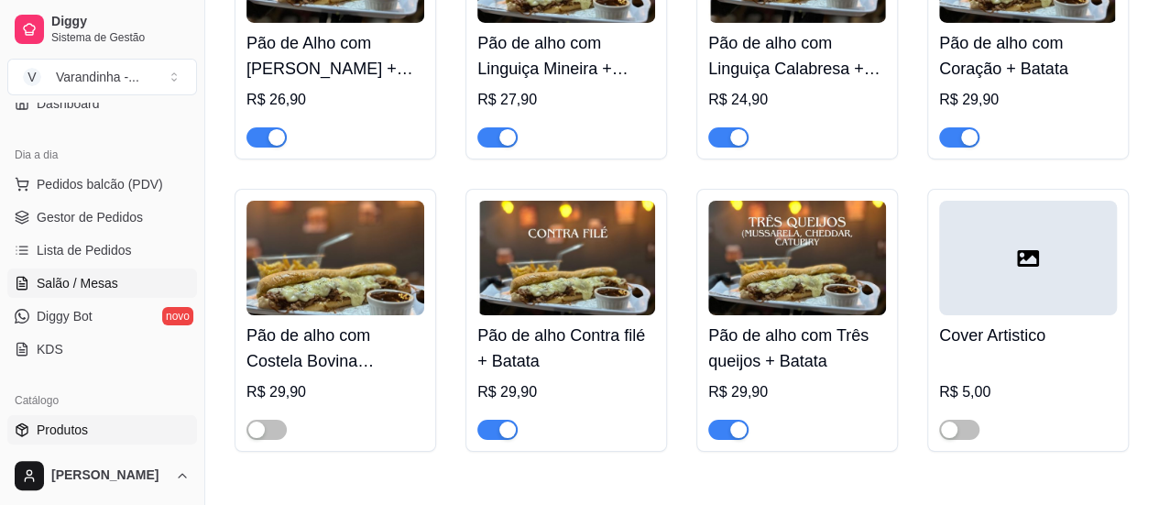
click at [95, 279] on span "Salão / Mesas" at bounding box center [78, 283] width 82 height 18
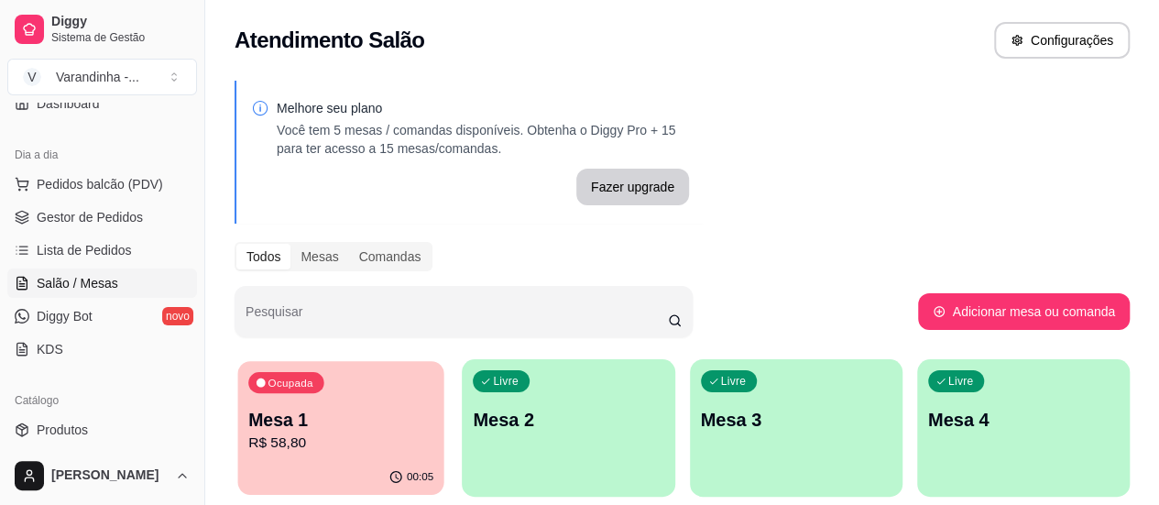
click at [325, 420] on p "Mesa 1" at bounding box center [340, 420] width 185 height 25
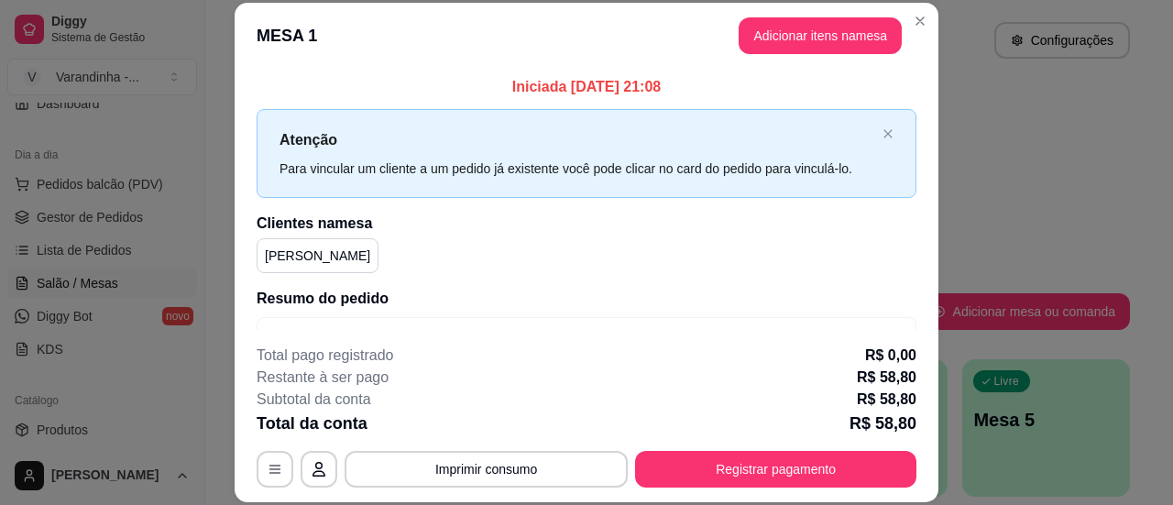
scroll to position [78, 0]
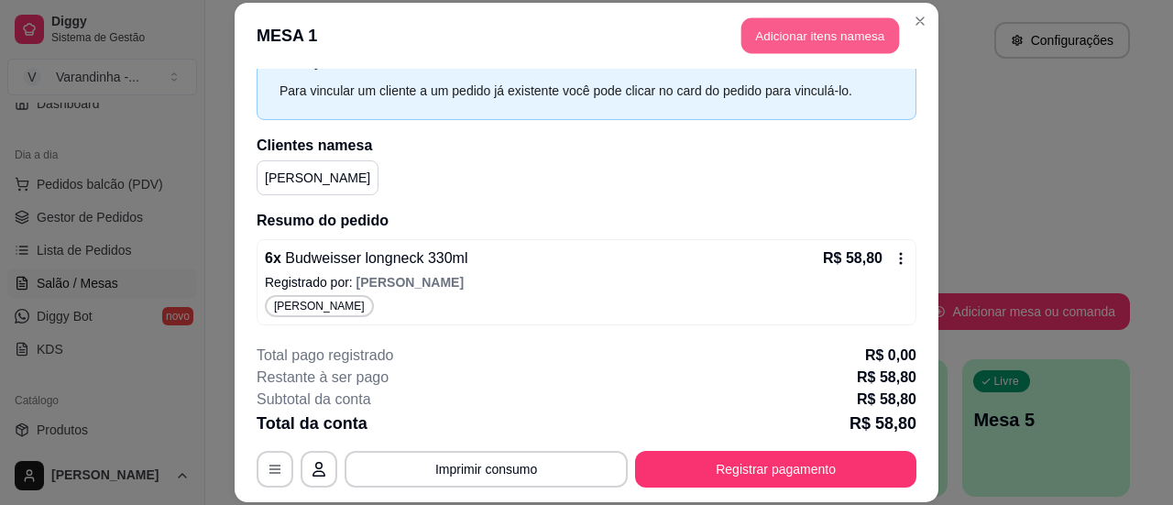
click at [822, 25] on button "Adicionar itens na mesa" at bounding box center [820, 35] width 158 height 36
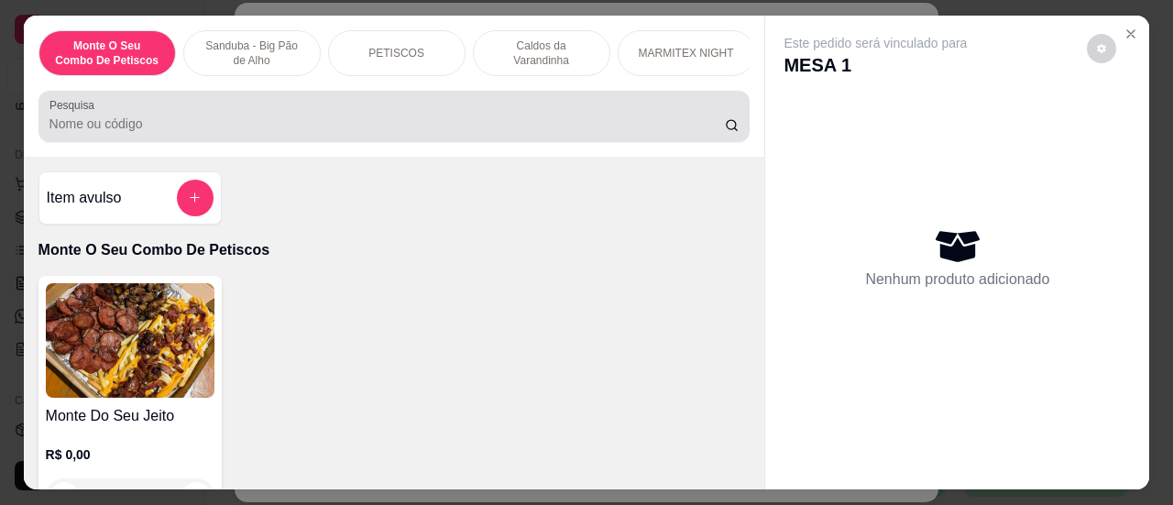
click at [402, 135] on div at bounding box center [394, 116] width 690 height 37
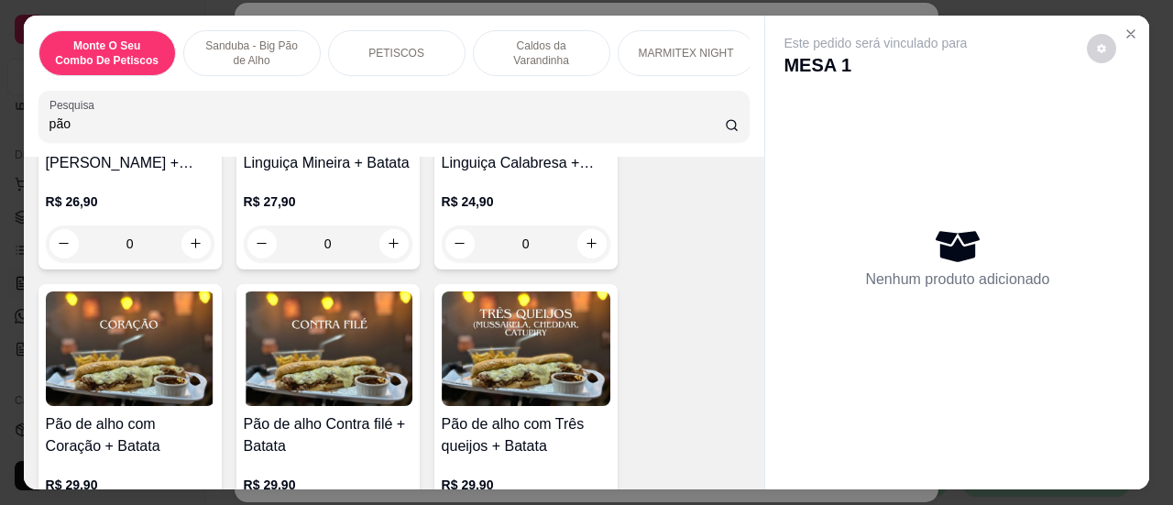
scroll to position [458, 0]
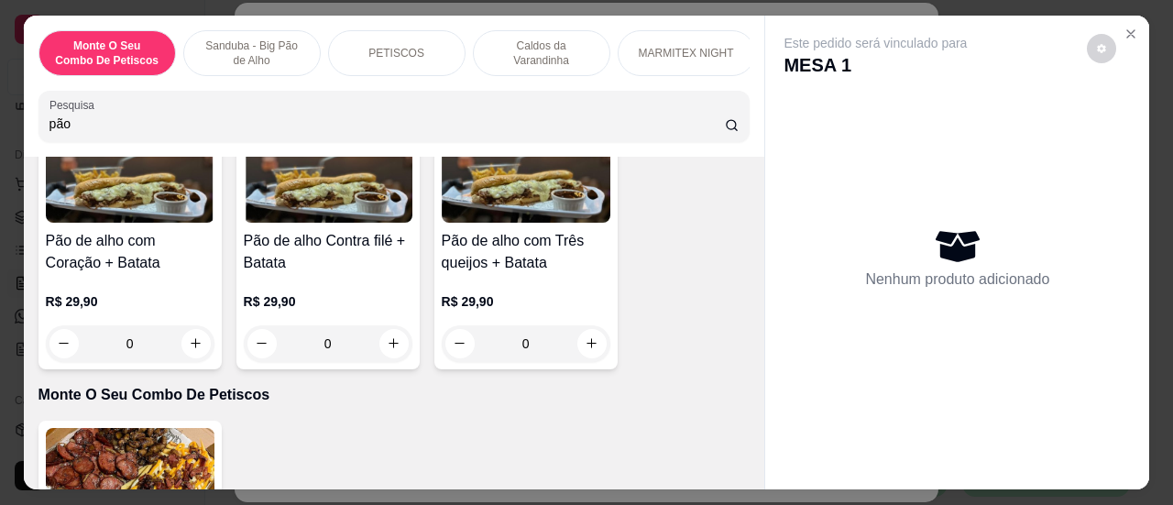
type input "pão"
click at [393, 349] on div "0" at bounding box center [328, 343] width 169 height 37
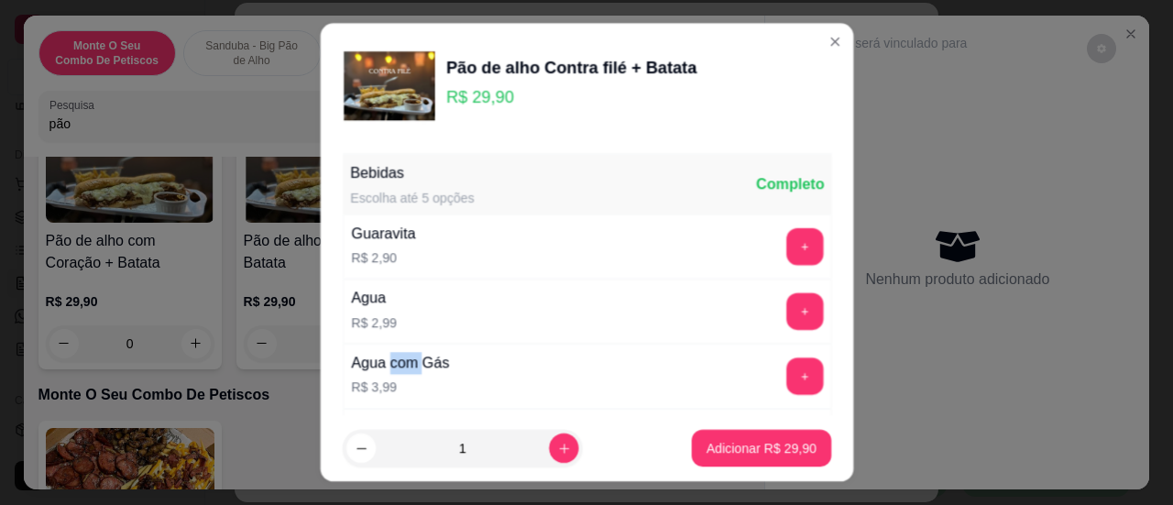
click at [393, 349] on div "Agua com Gás R$ 3,99" at bounding box center [399, 375] width 113 height 63
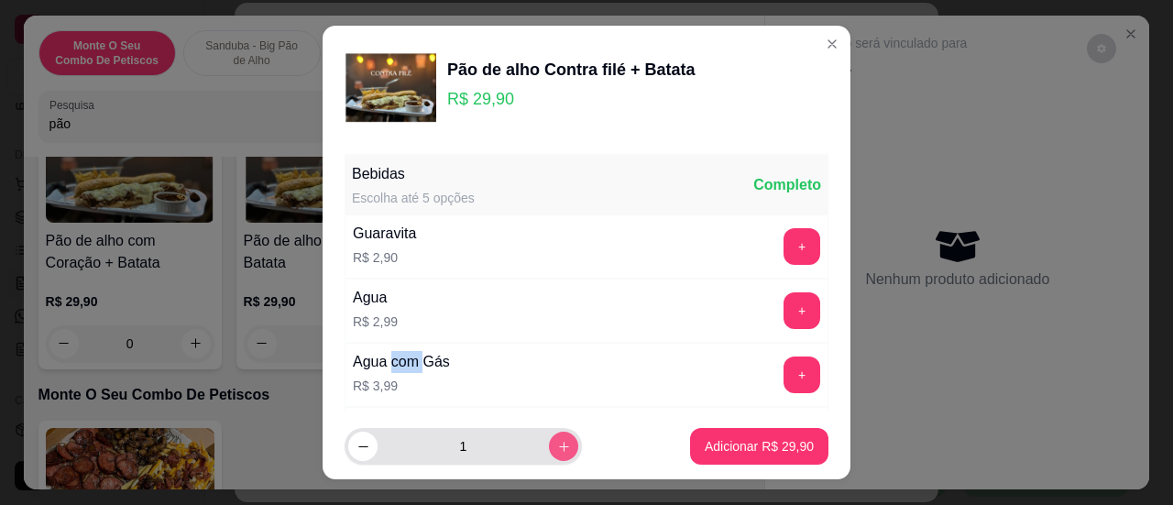
click at [557, 451] on icon "increase-product-quantity" at bounding box center [564, 447] width 14 height 14
type input "2"
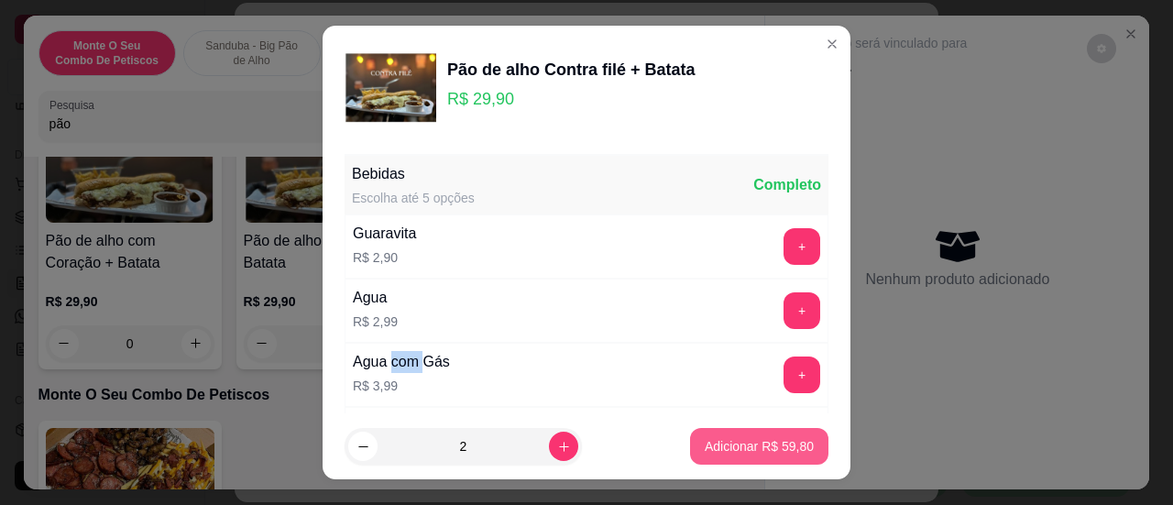
click at [712, 452] on p "Adicionar R$ 59,80" at bounding box center [758, 446] width 109 height 18
type input "2"
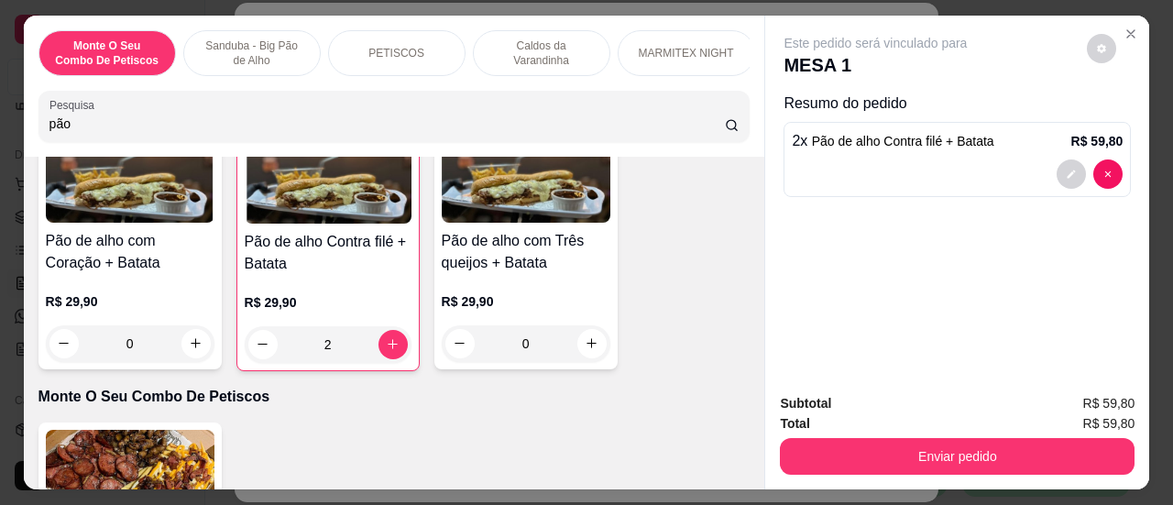
click at [971, 464] on button "Enviar pedido" at bounding box center [957, 456] width 355 height 37
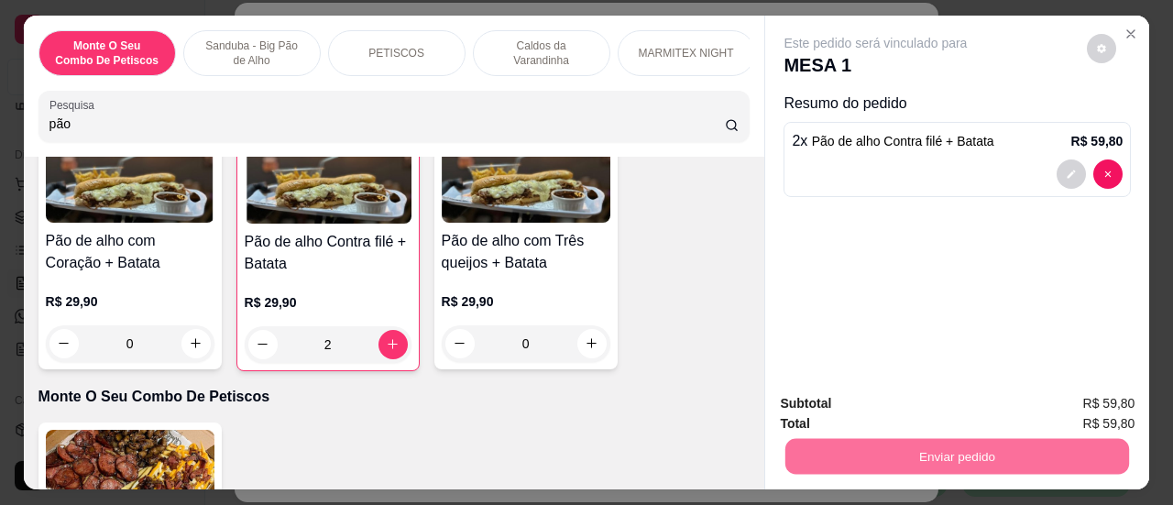
click at [1097, 419] on button "Sim, quero registrar" at bounding box center [1074, 405] width 137 height 36
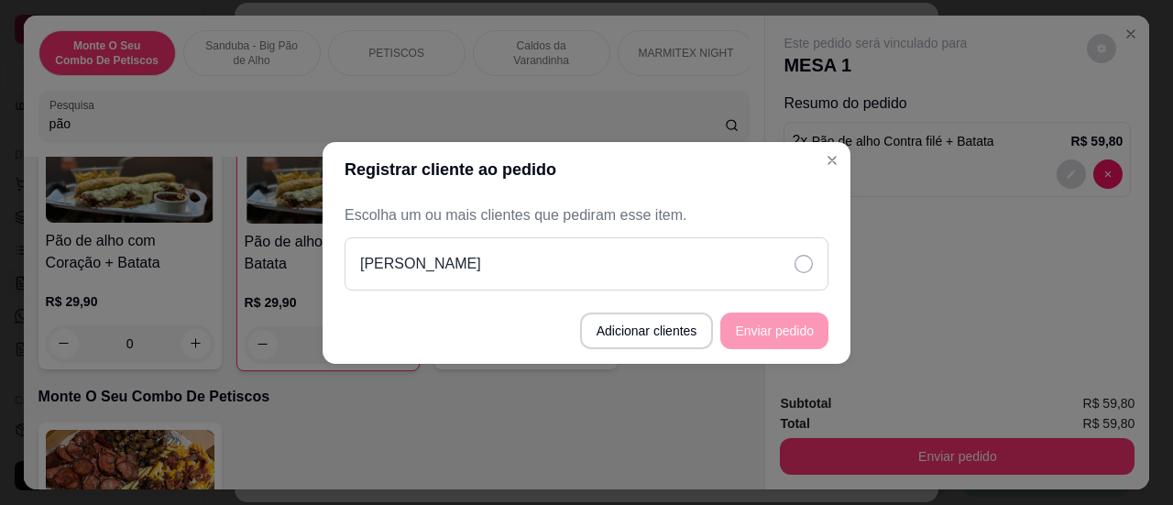
click at [806, 271] on icon at bounding box center [803, 264] width 18 height 18
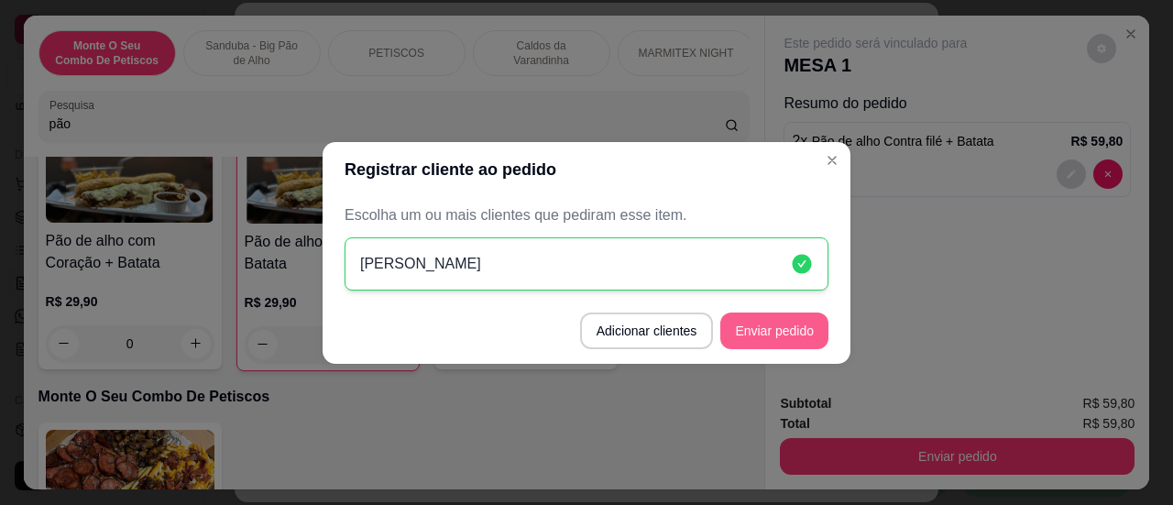
click at [783, 336] on button "Enviar pedido" at bounding box center [774, 330] width 108 height 37
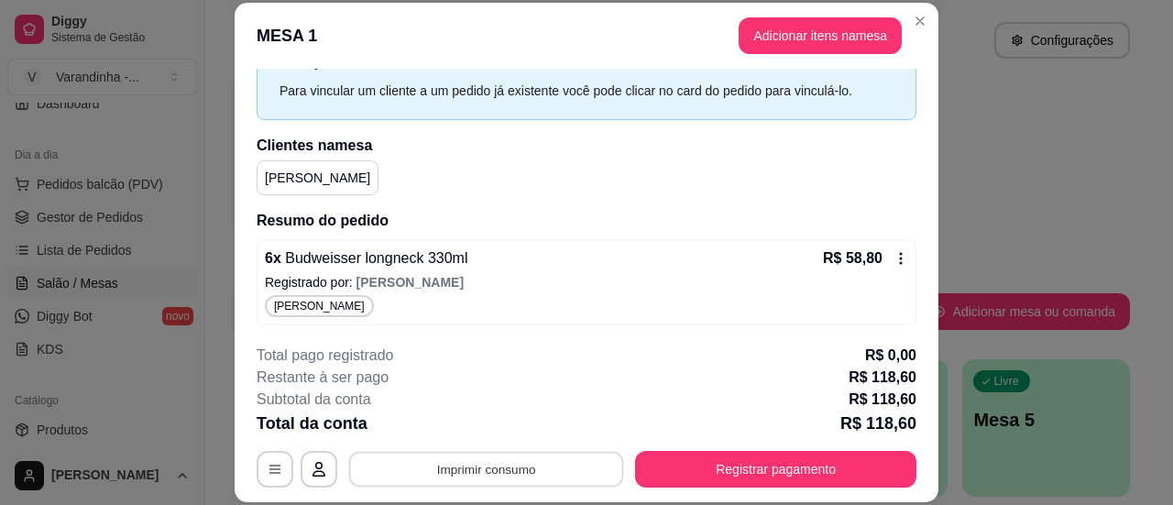
click at [464, 469] on button "Imprimir consumo" at bounding box center [486, 470] width 275 height 36
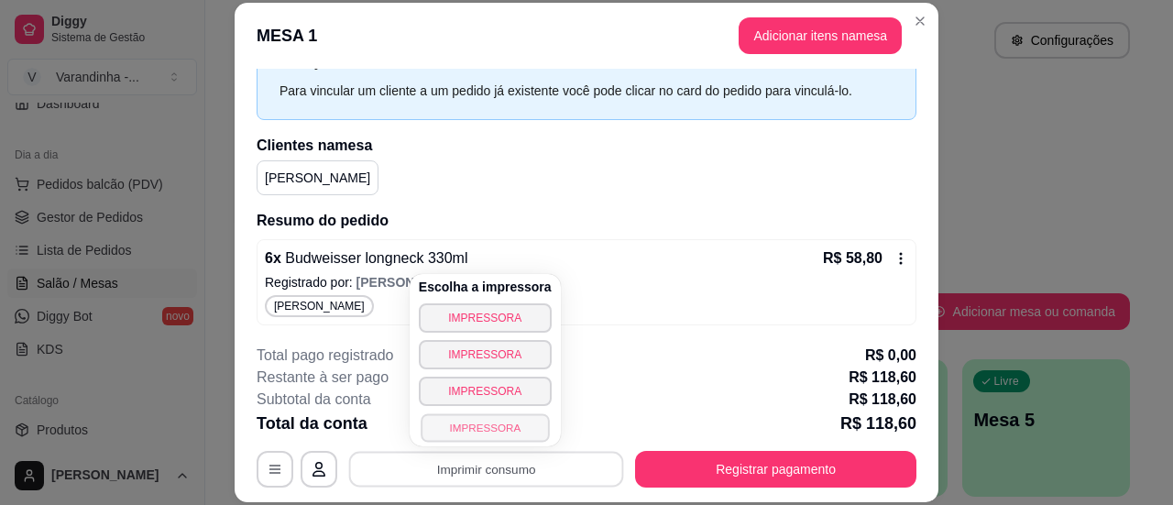
click at [473, 436] on button "IMPRESSORA" at bounding box center [484, 427] width 128 height 28
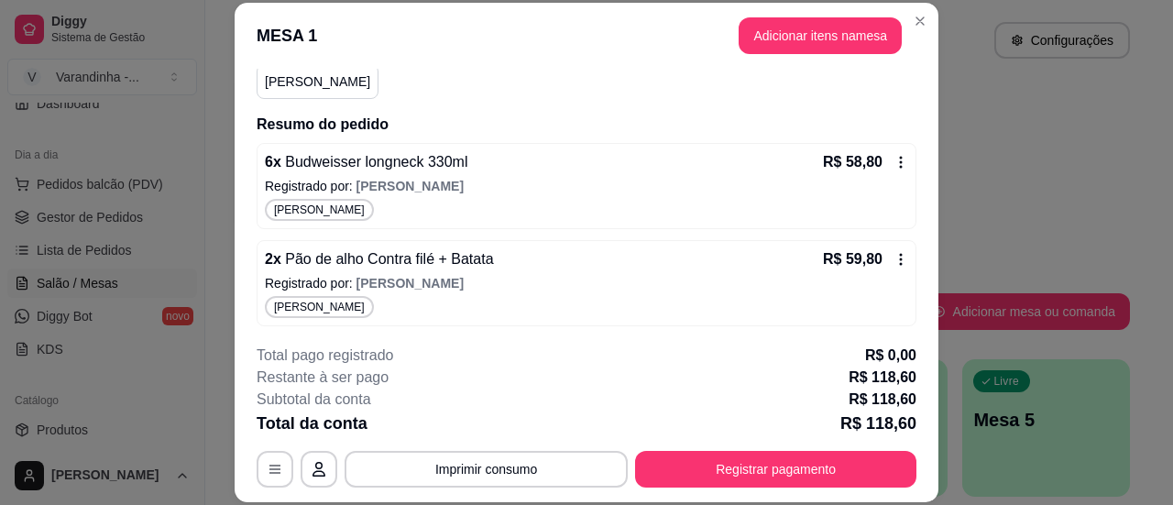
scroll to position [174, 0]
click at [893, 160] on icon at bounding box center [900, 162] width 15 height 15
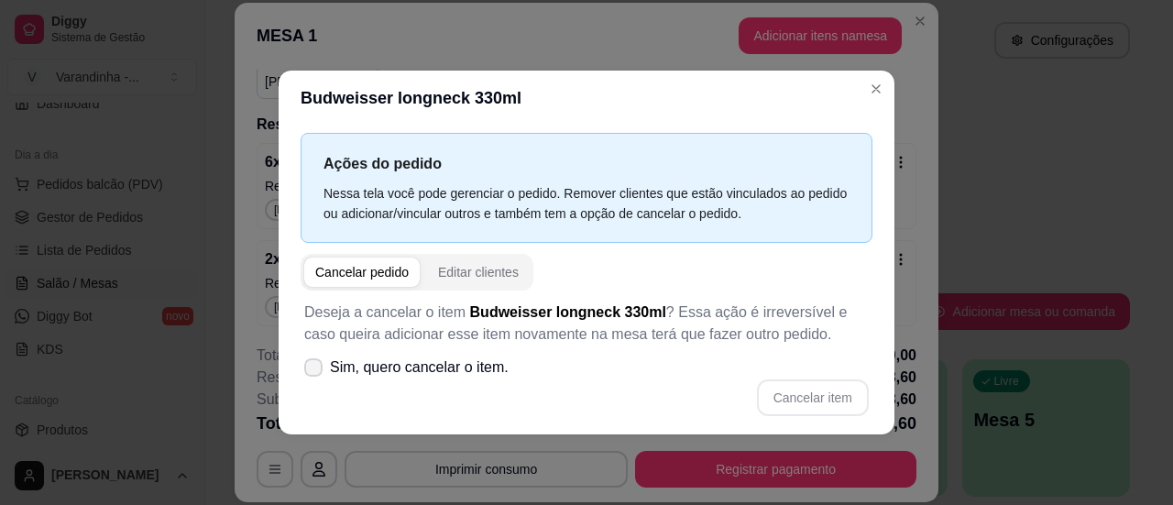
click at [313, 371] on icon at bounding box center [313, 367] width 15 height 11
click at [313, 371] on input "Sim, quero cancelar o item." at bounding box center [309, 376] width 12 height 12
checkbox input "true"
click at [797, 393] on button "Cancelar item" at bounding box center [813, 397] width 112 height 37
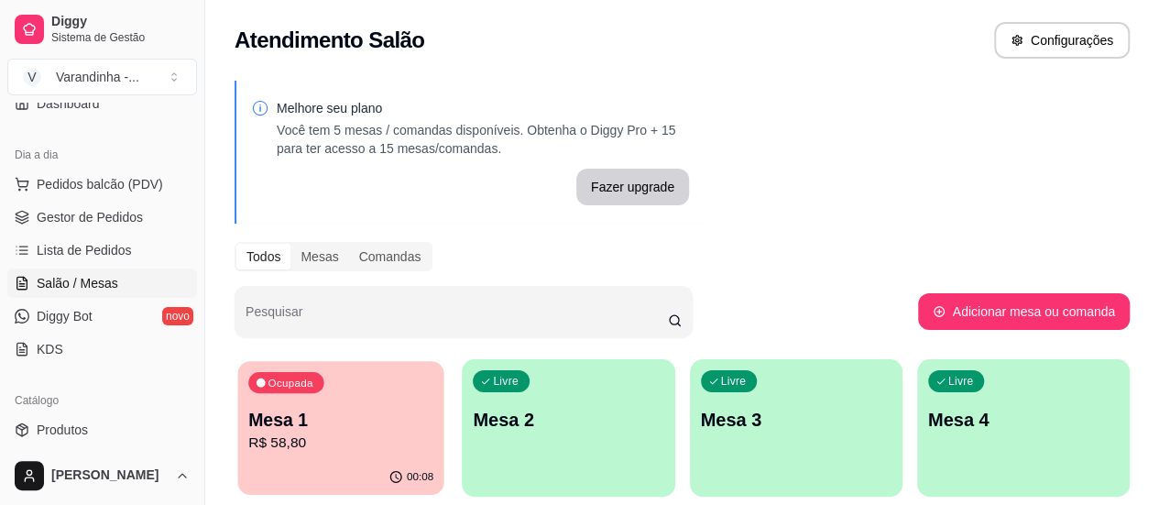
click at [361, 410] on p "Mesa 1" at bounding box center [340, 420] width 185 height 25
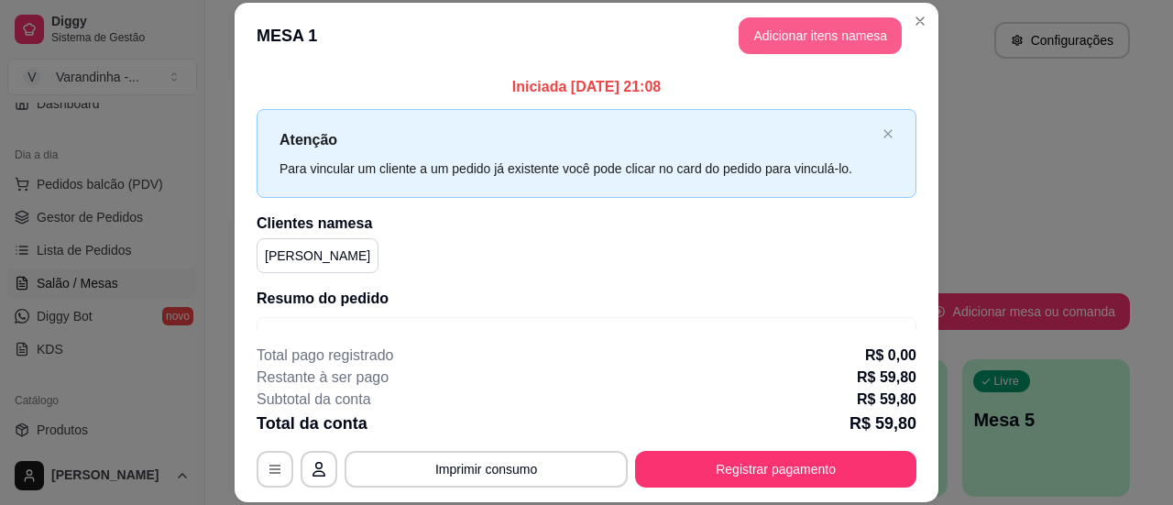
click at [780, 45] on button "Adicionar itens na mesa" at bounding box center [819, 35] width 163 height 37
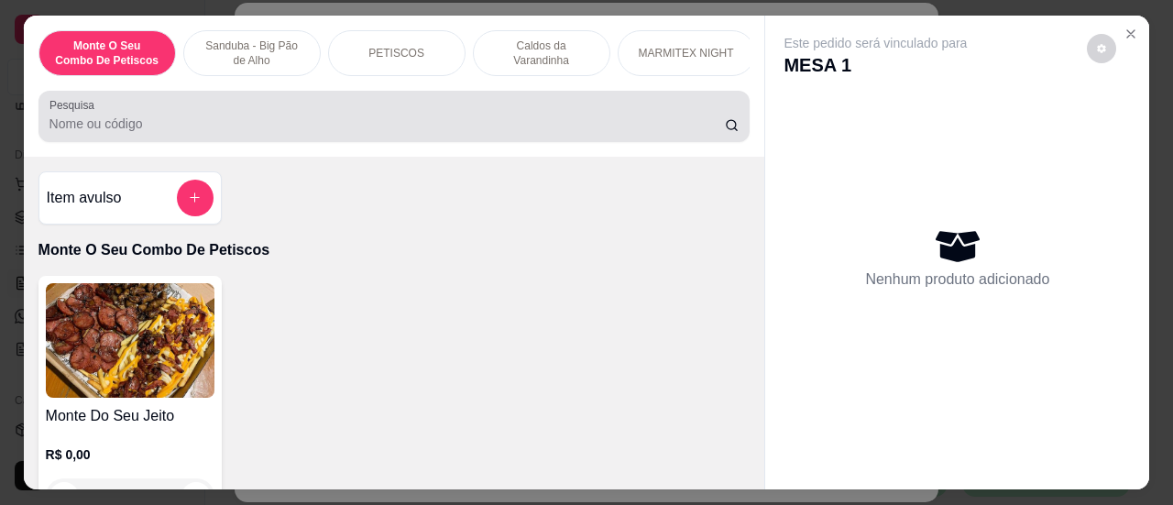
click at [322, 115] on div at bounding box center [394, 116] width 690 height 37
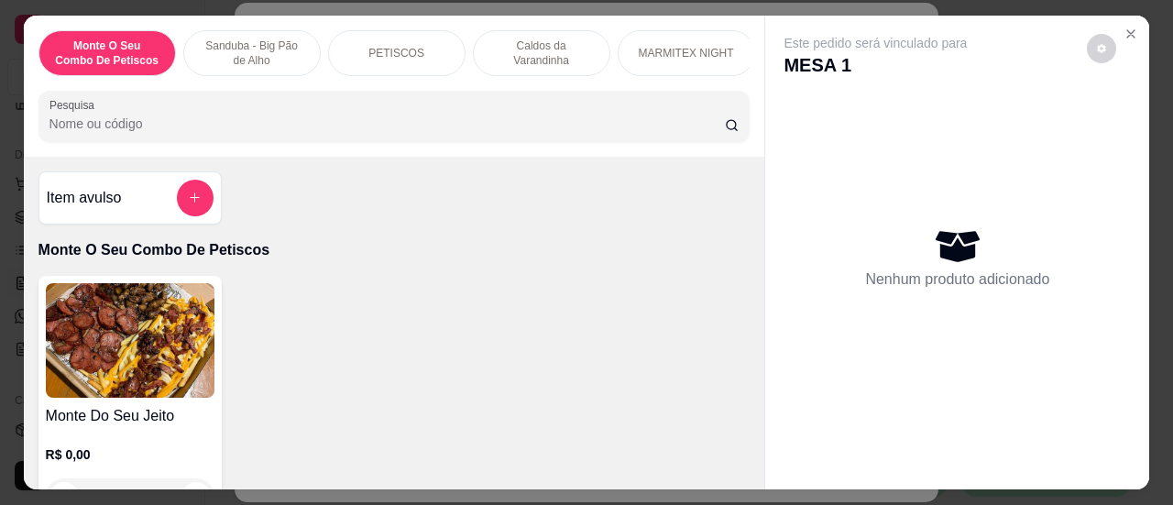
click at [322, 115] on div at bounding box center [394, 116] width 690 height 37
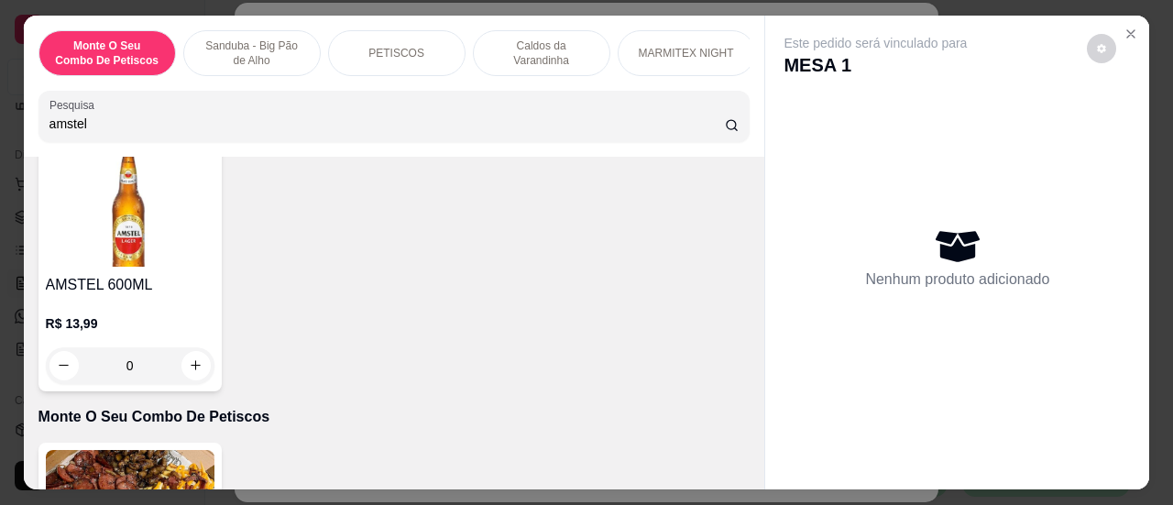
scroll to position [92, 0]
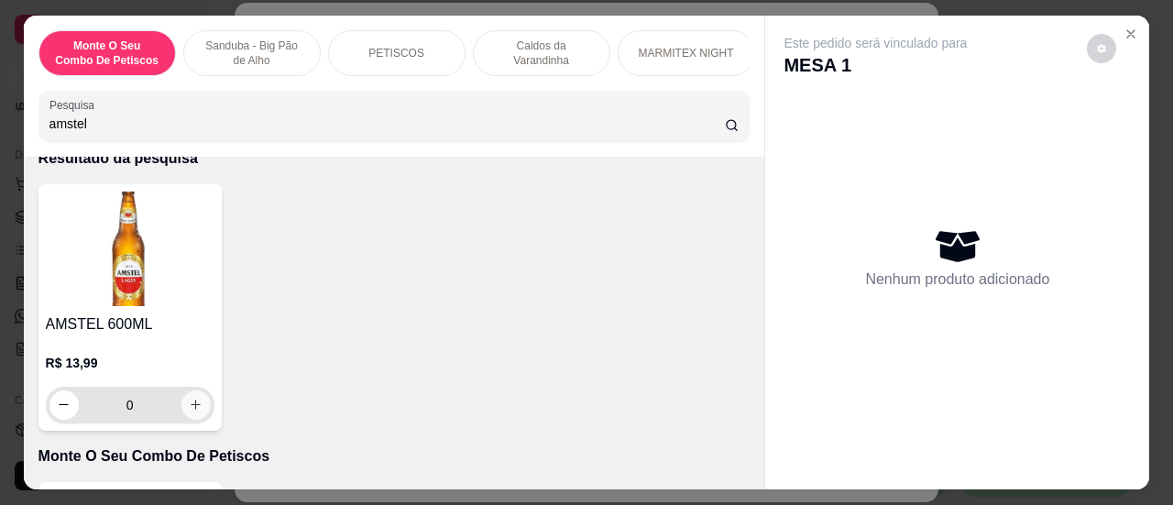
type input "amstel"
click at [191, 411] on icon "increase-product-quantity" at bounding box center [196, 405] width 14 height 14
type input "1"
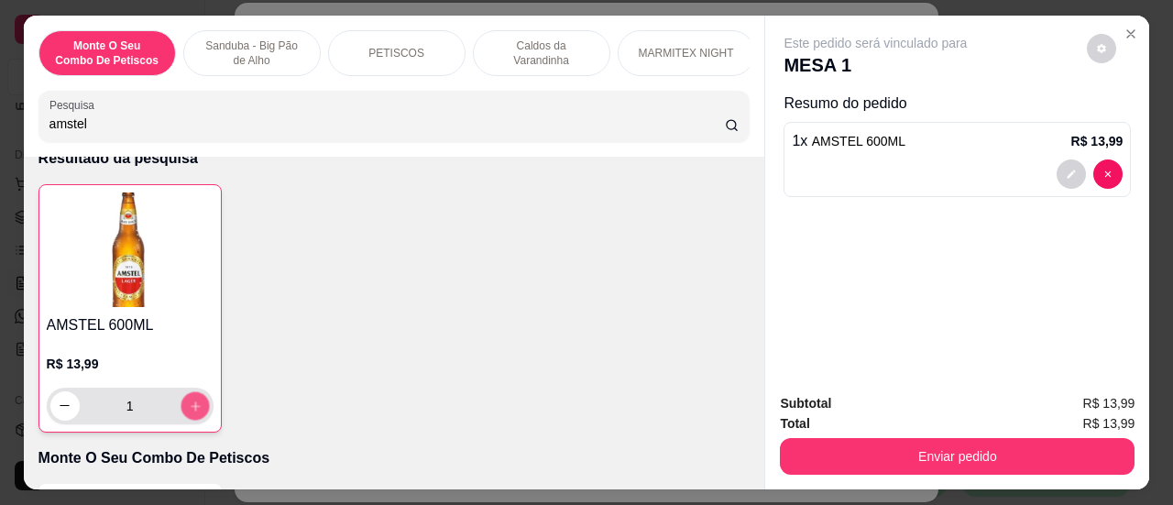
click at [191, 412] on icon "increase-product-quantity" at bounding box center [195, 405] width 14 height 14
type input "2"
click at [191, 412] on icon "increase-product-quantity" at bounding box center [195, 405] width 14 height 14
type input "3"
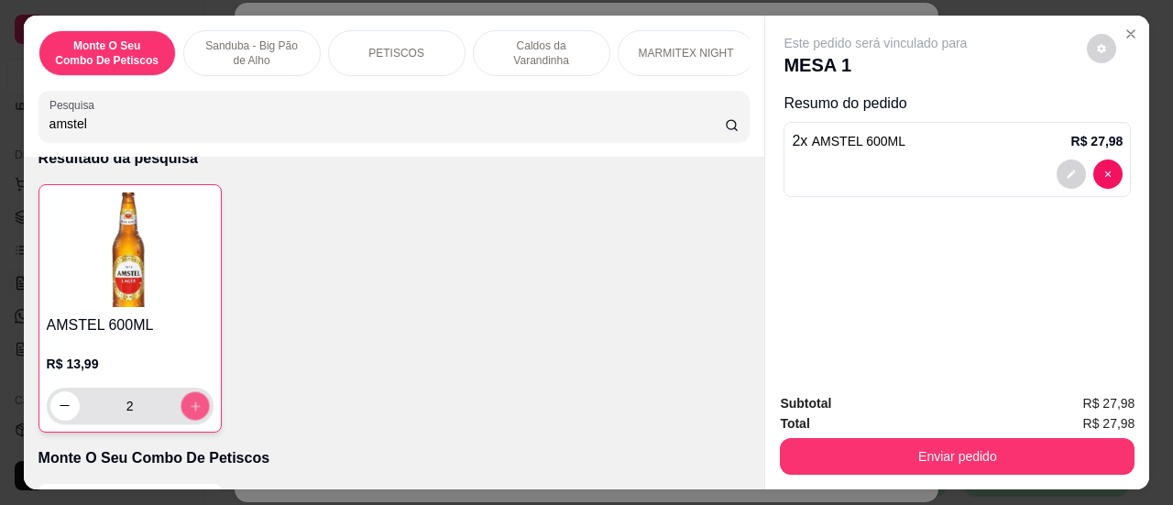
type input "3"
click at [191, 412] on icon "increase-product-quantity" at bounding box center [195, 405] width 14 height 14
type input "4"
click at [191, 412] on icon "increase-product-quantity" at bounding box center [195, 405] width 14 height 14
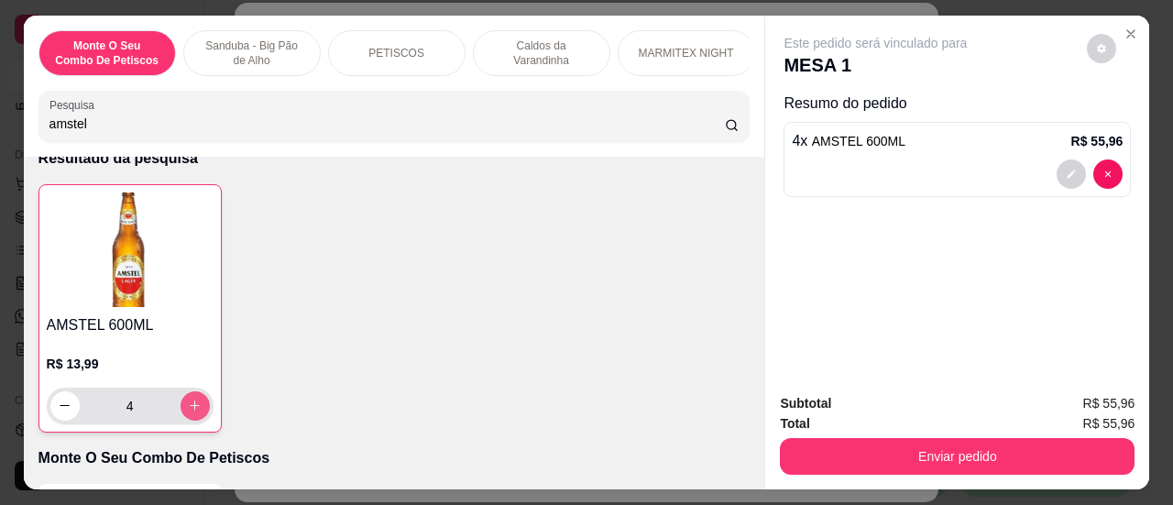
type input "5"
click at [191, 412] on icon "increase-product-quantity" at bounding box center [195, 405] width 14 height 14
type input "6"
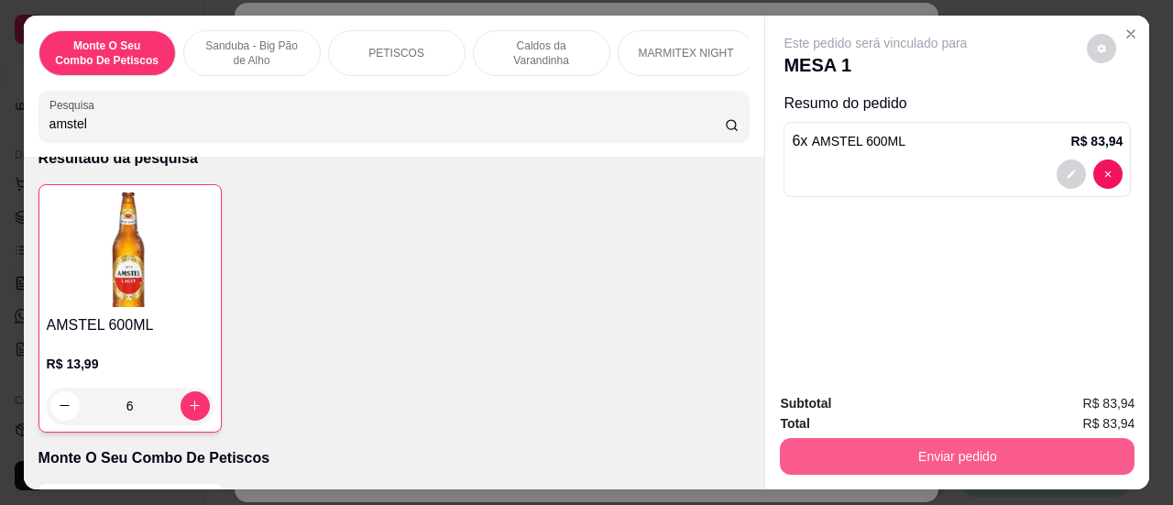
click at [953, 456] on button "Enviar pedido" at bounding box center [957, 456] width 355 height 37
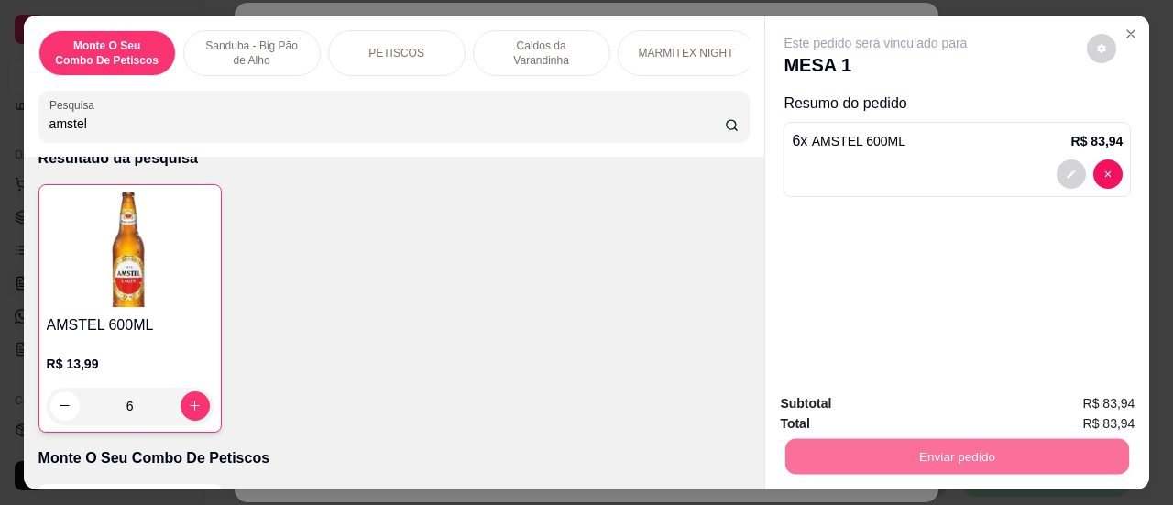
click at [1045, 407] on button "Sim, quero registrar" at bounding box center [1070, 404] width 136 height 35
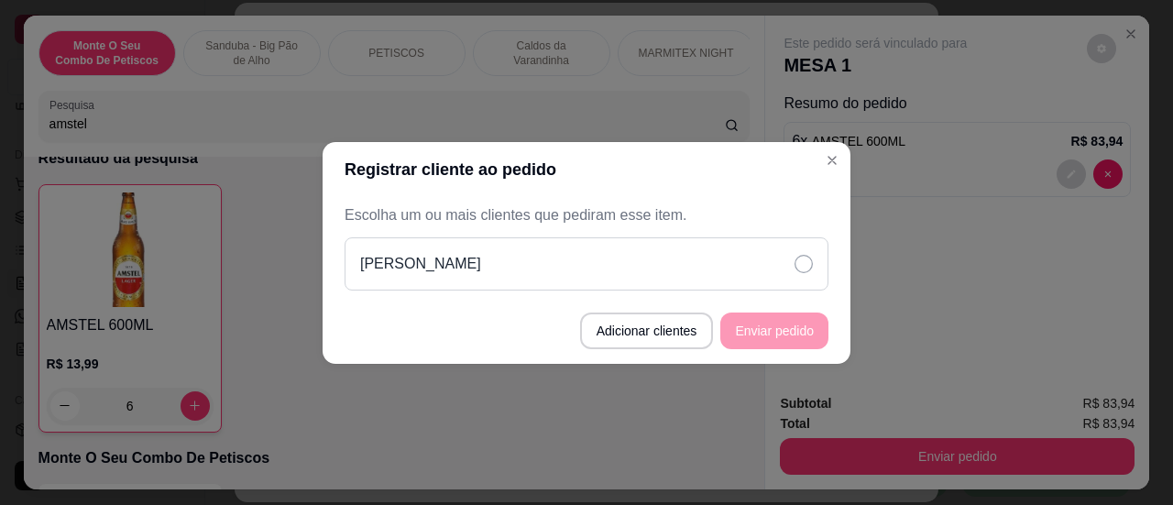
click at [787, 271] on div "[PERSON_NAME]" at bounding box center [586, 263] width 484 height 53
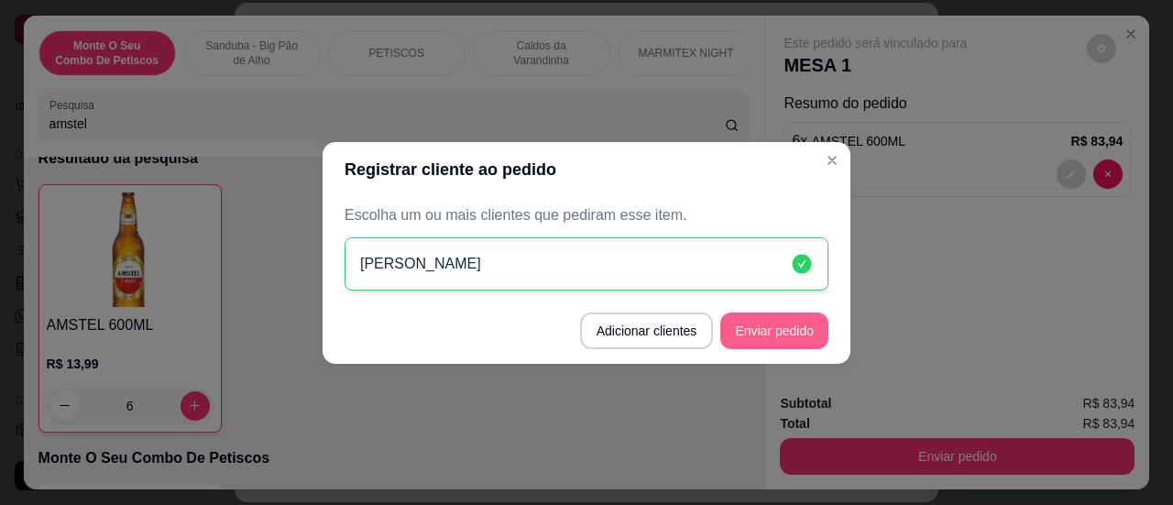
click at [778, 325] on button "Enviar pedido" at bounding box center [774, 330] width 108 height 37
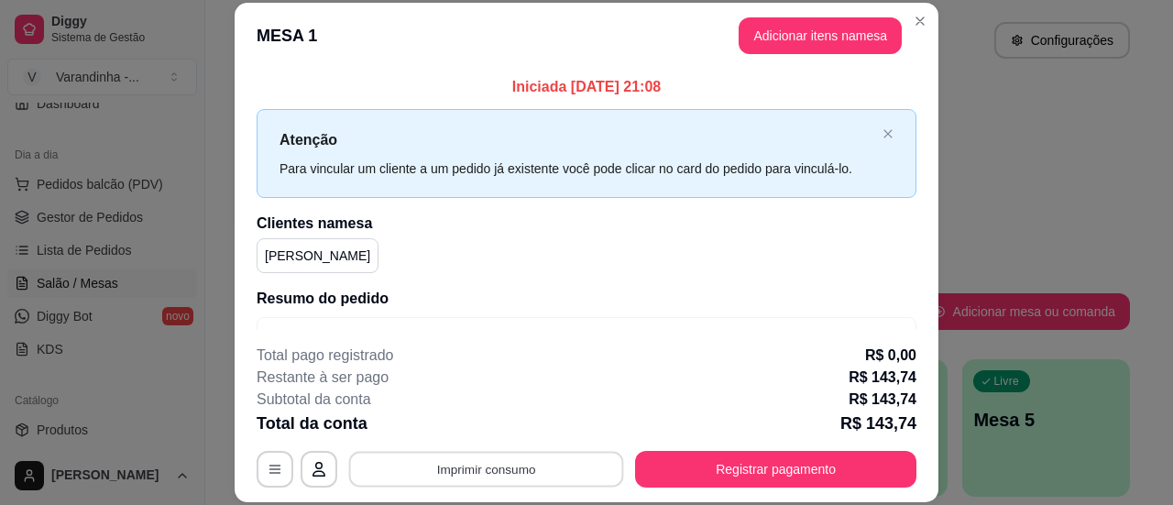
click at [567, 475] on button "Imprimir consumo" at bounding box center [486, 470] width 275 height 36
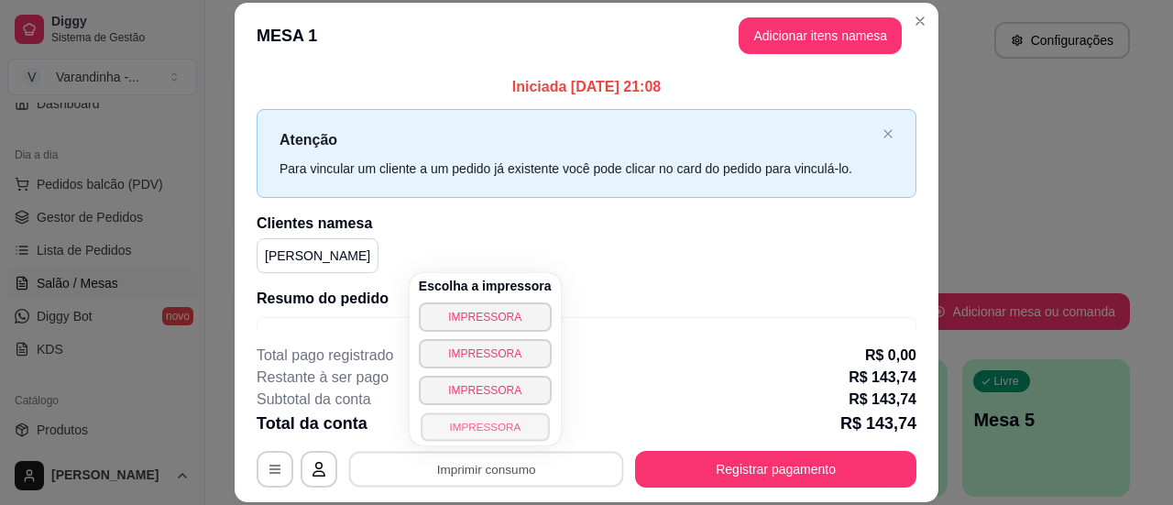
click at [486, 430] on button "IMPRESSORA" at bounding box center [484, 426] width 128 height 28
